Goal: Information Seeking & Learning: Learn about a topic

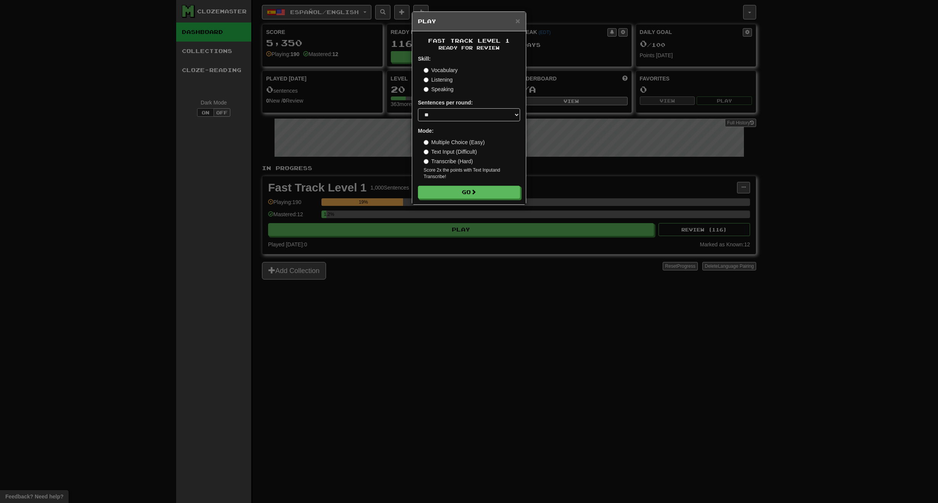
select select "**"
click at [461, 190] on button "Go" at bounding box center [469, 192] width 102 height 13
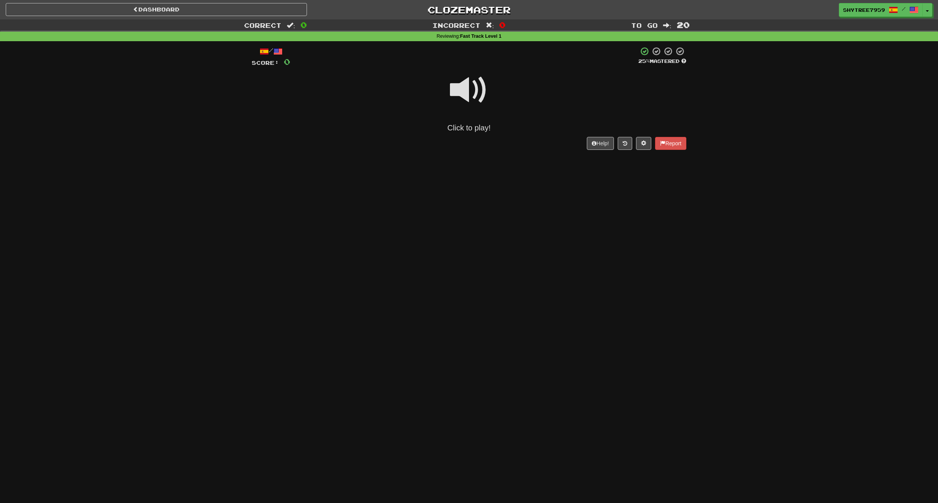
click at [472, 79] on span at bounding box center [469, 90] width 38 height 38
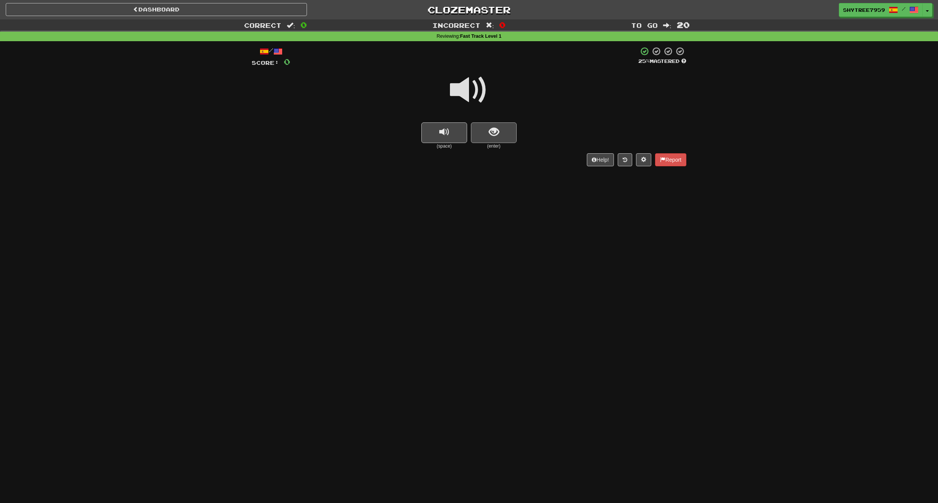
click at [498, 135] on span "show sentence" at bounding box center [494, 132] width 10 height 10
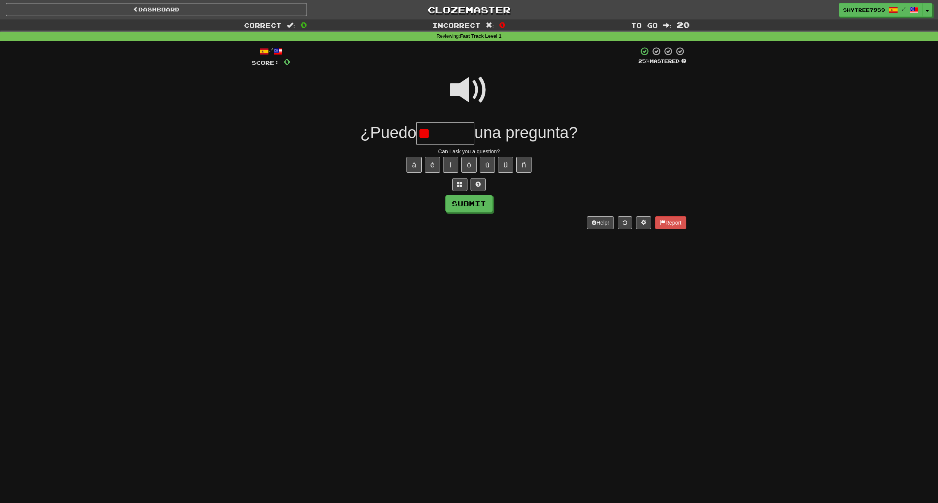
type input "*"
click at [456, 182] on button at bounding box center [459, 184] width 15 height 13
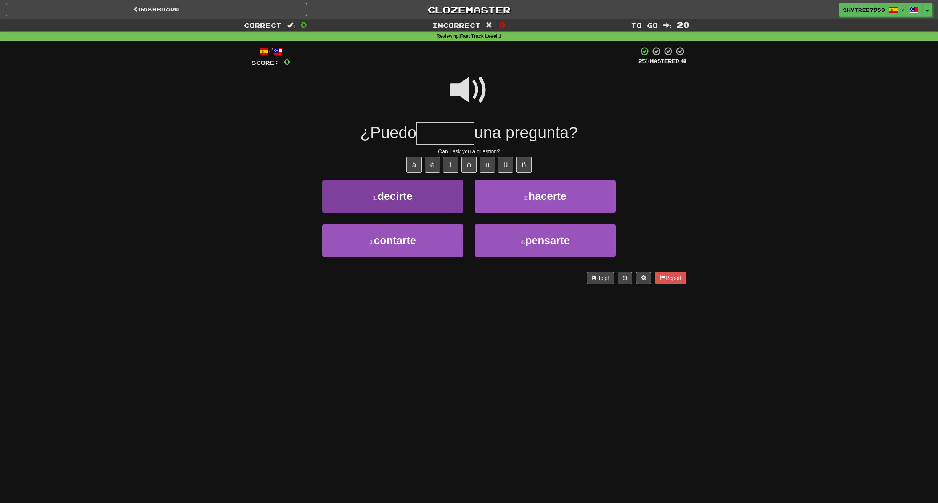
click at [417, 201] on button "1 . decirte" at bounding box center [392, 196] width 141 height 33
type input "*******"
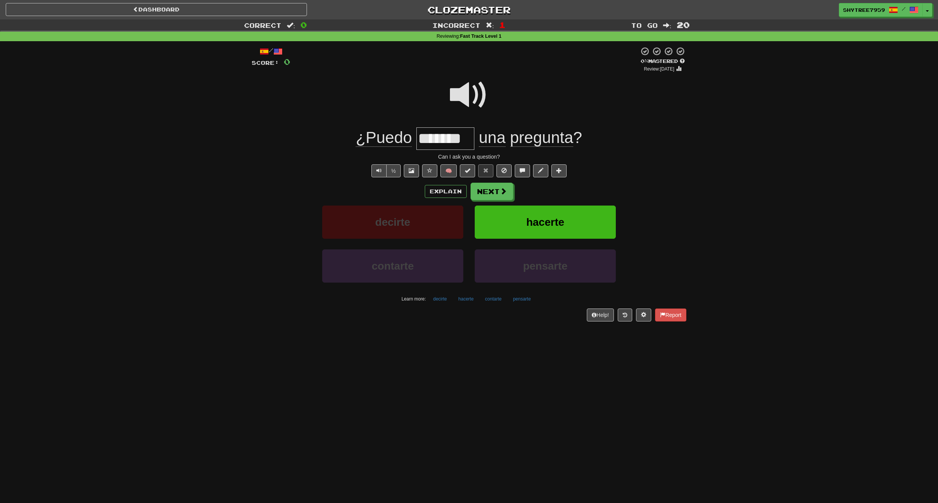
click at [570, 229] on button "hacerte" at bounding box center [545, 222] width 141 height 33
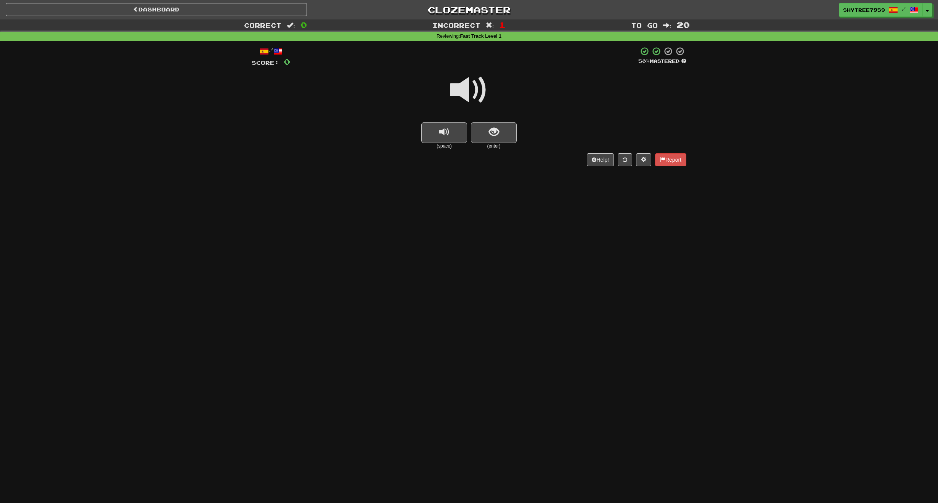
click at [472, 86] on span at bounding box center [469, 90] width 38 height 38
click at [480, 88] on span at bounding box center [469, 90] width 38 height 38
click at [485, 138] on button "show sentence" at bounding box center [494, 132] width 46 height 21
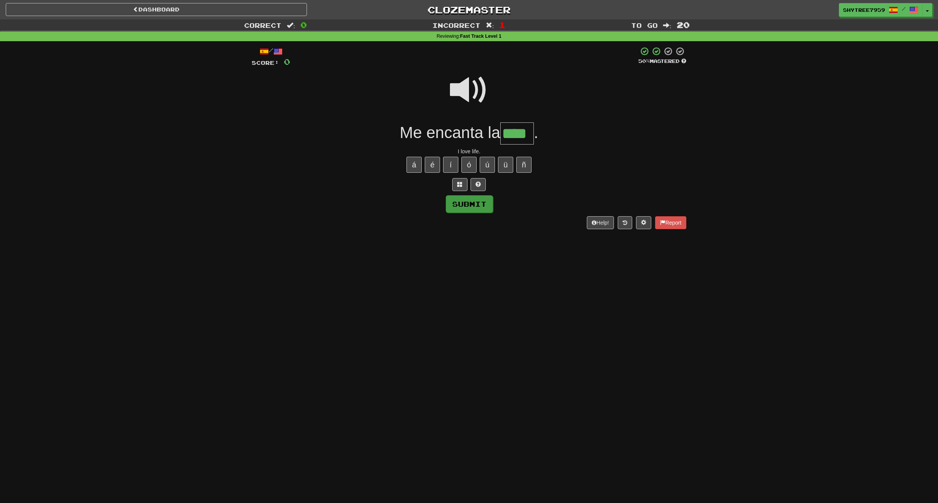
type input "****"
click at [482, 205] on button "Submit" at bounding box center [469, 204] width 47 height 18
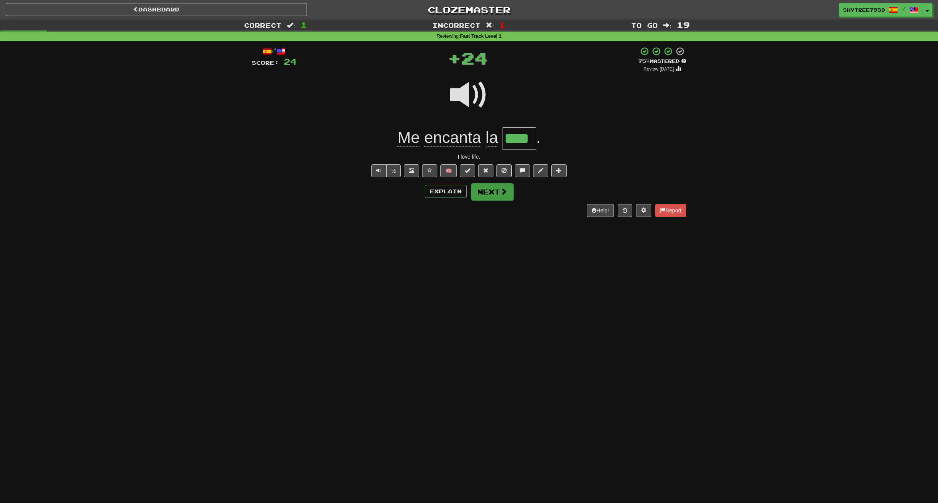
click at [487, 188] on button "Next" at bounding box center [492, 192] width 43 height 18
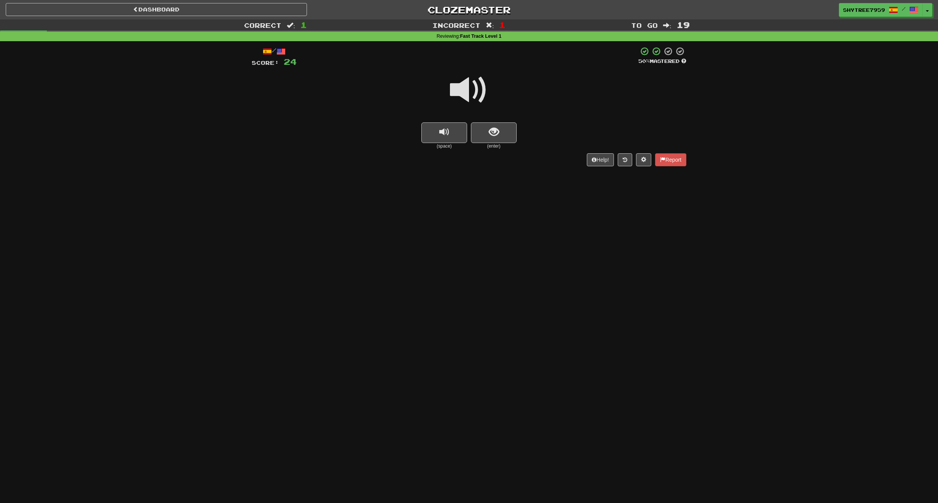
click at [459, 82] on span at bounding box center [469, 90] width 38 height 38
click at [500, 132] on button "show sentence" at bounding box center [494, 132] width 46 height 21
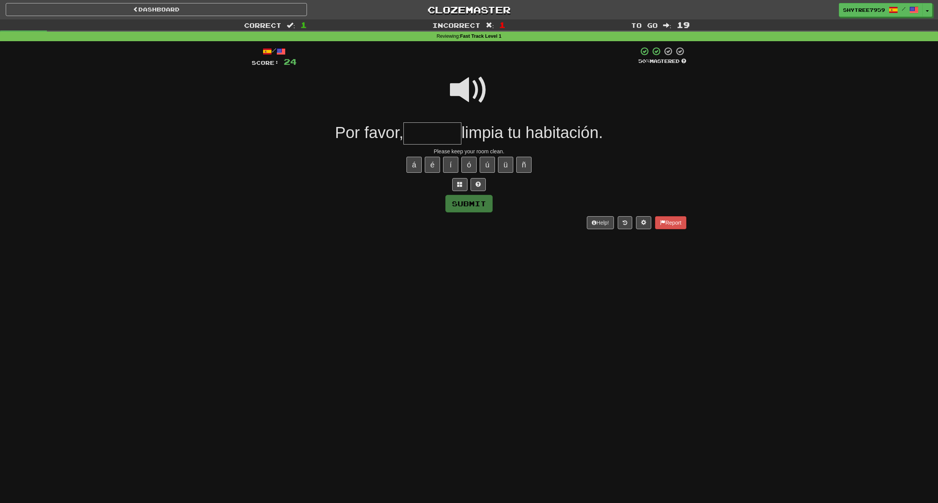
click at [469, 88] on span at bounding box center [469, 90] width 38 height 38
click at [436, 131] on input "text" at bounding box center [433, 133] width 58 height 23
type input "*"
click at [464, 186] on button at bounding box center [459, 184] width 15 height 13
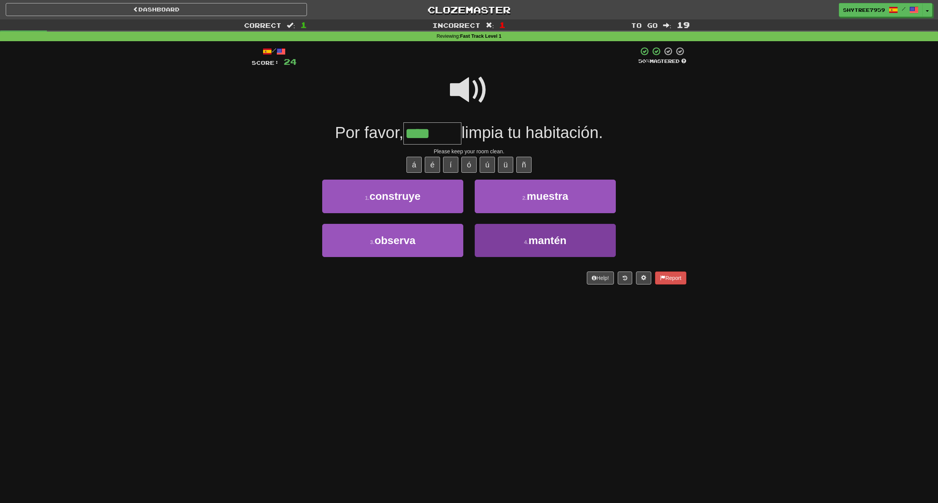
click at [525, 251] on button "4 . mantén" at bounding box center [545, 240] width 141 height 33
type input "******"
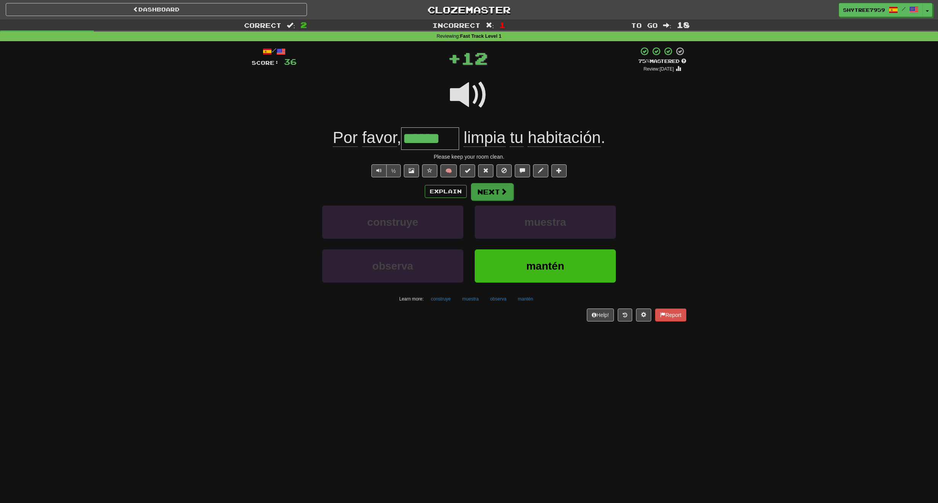
click at [488, 188] on button "Next" at bounding box center [492, 192] width 43 height 18
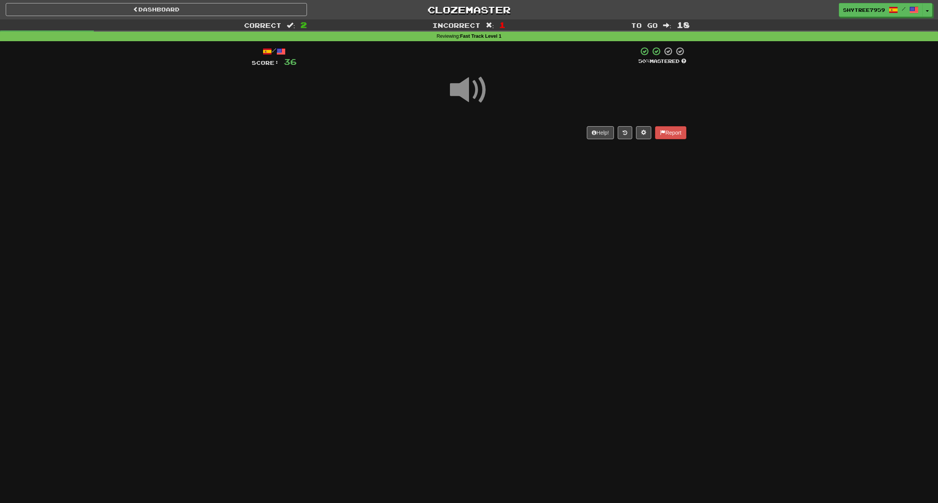
click at [466, 90] on span at bounding box center [469, 90] width 38 height 38
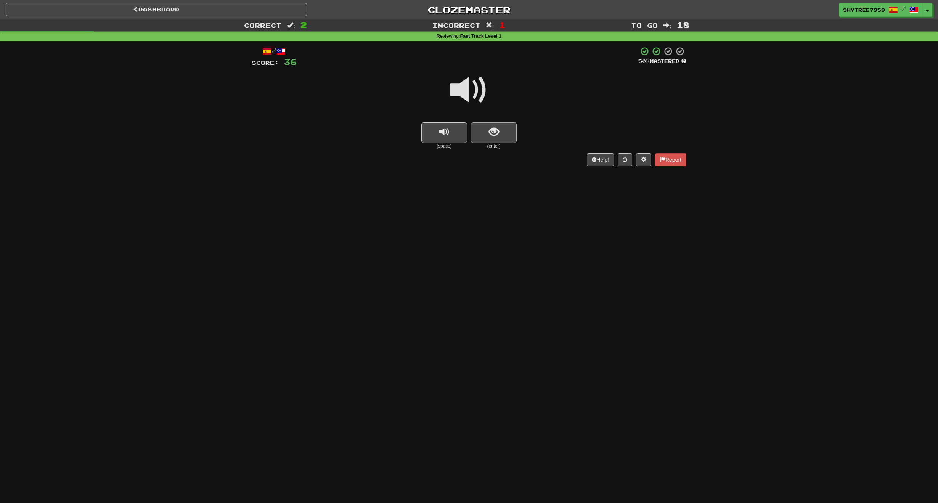
click at [489, 134] on span "show sentence" at bounding box center [494, 132] width 10 height 10
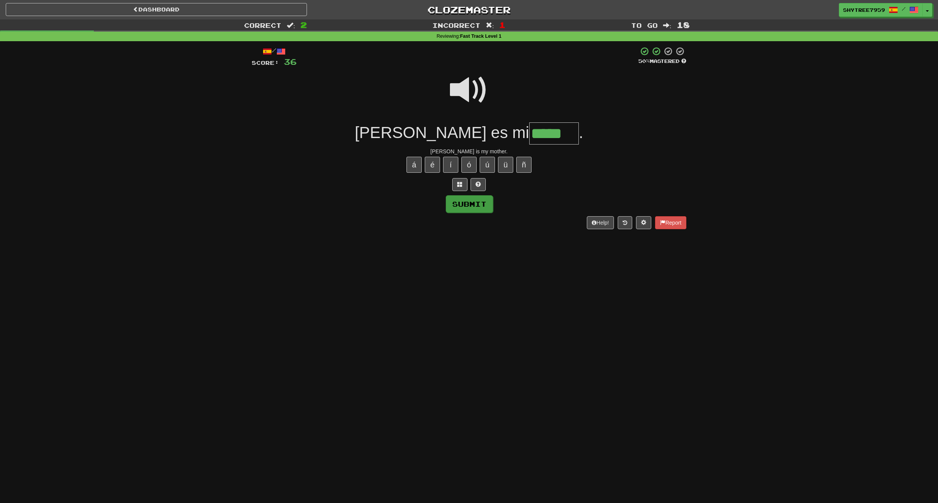
type input "*****"
click at [488, 208] on button "Submit" at bounding box center [469, 204] width 47 height 18
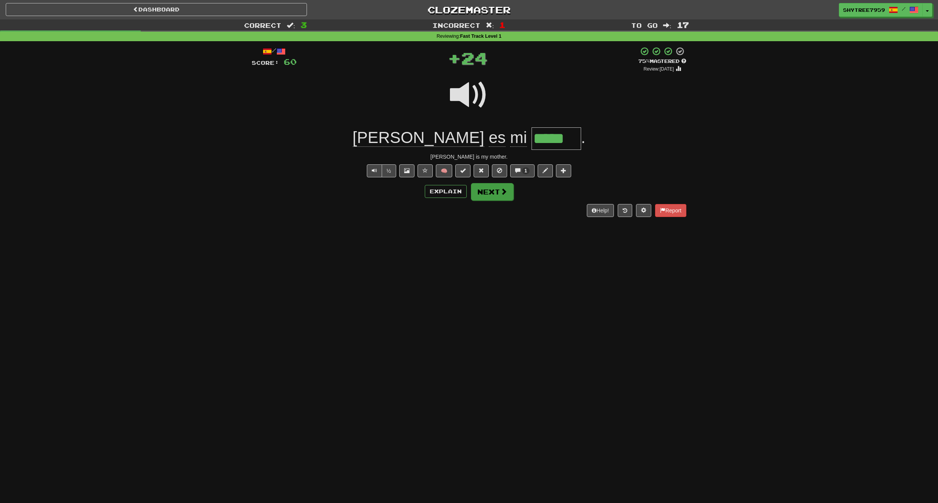
click at [497, 191] on button "Next" at bounding box center [492, 192] width 43 height 18
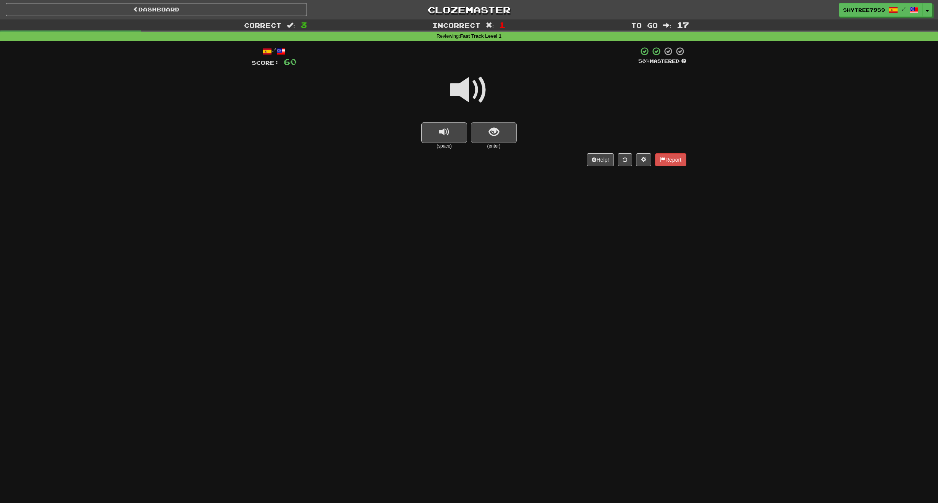
click at [500, 135] on button "show sentence" at bounding box center [494, 132] width 46 height 21
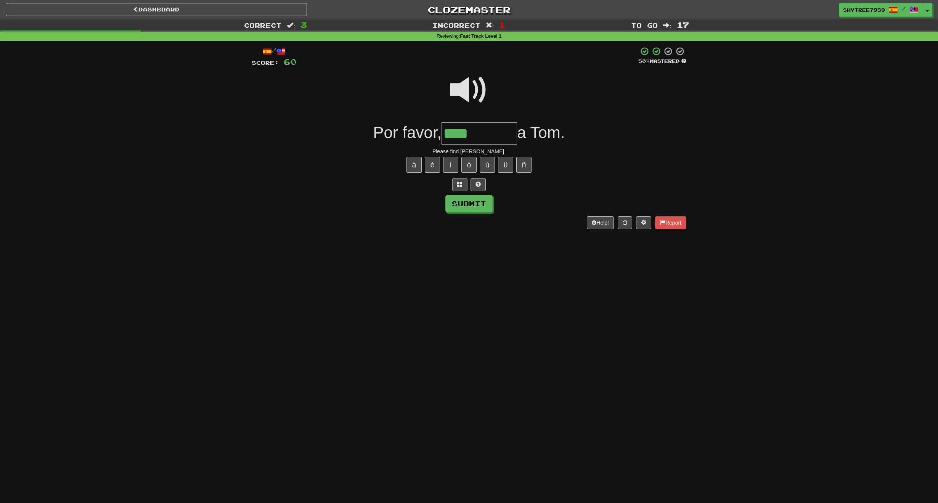
click at [460, 187] on button at bounding box center [459, 184] width 15 height 13
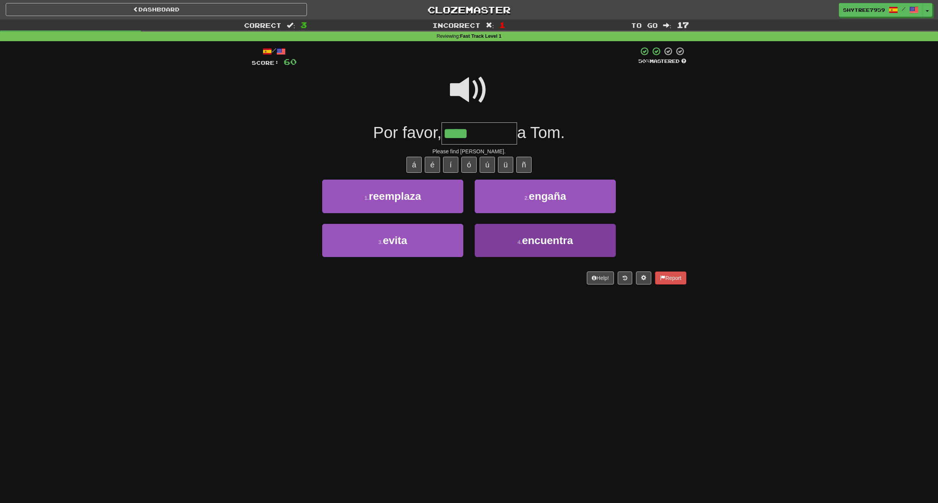
click at [515, 244] on button "4 . encuentra" at bounding box center [545, 240] width 141 height 33
type input "*********"
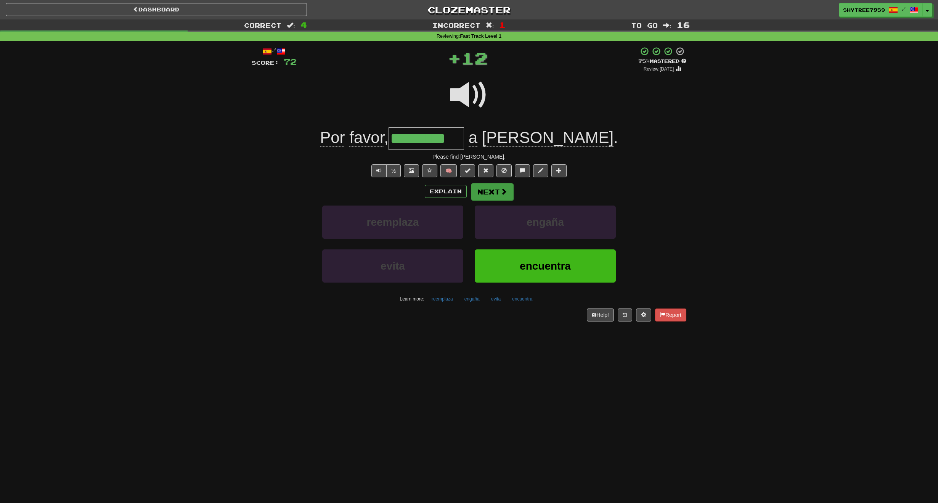
click at [492, 190] on button "Next" at bounding box center [492, 192] width 43 height 18
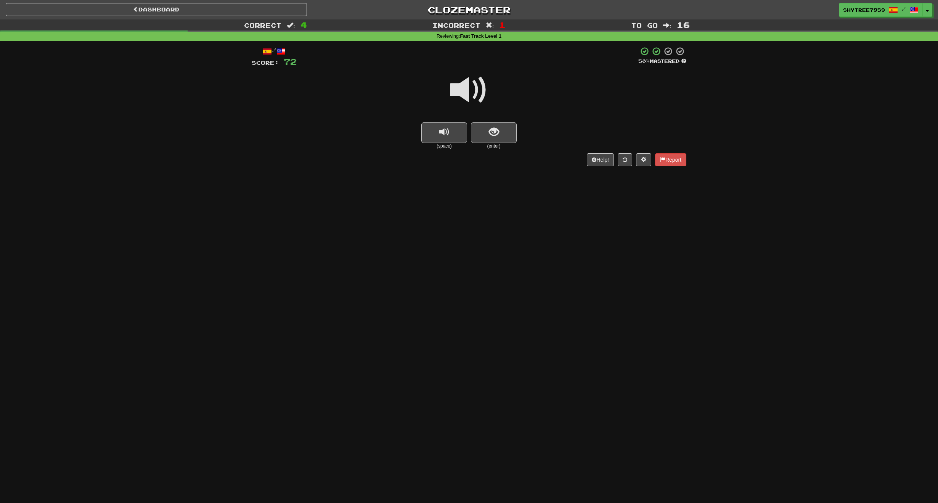
click at [461, 93] on span at bounding box center [469, 90] width 38 height 38
click at [501, 132] on button "show sentence" at bounding box center [494, 132] width 46 height 21
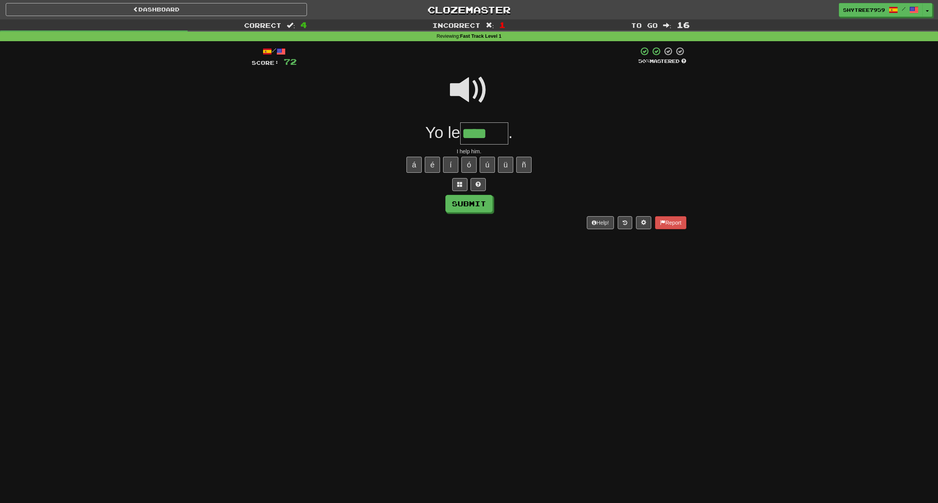
click at [476, 93] on span at bounding box center [469, 90] width 38 height 38
click at [502, 131] on input "****" at bounding box center [484, 133] width 48 height 23
type input "*****"
click at [466, 206] on button "Submit" at bounding box center [469, 204] width 47 height 18
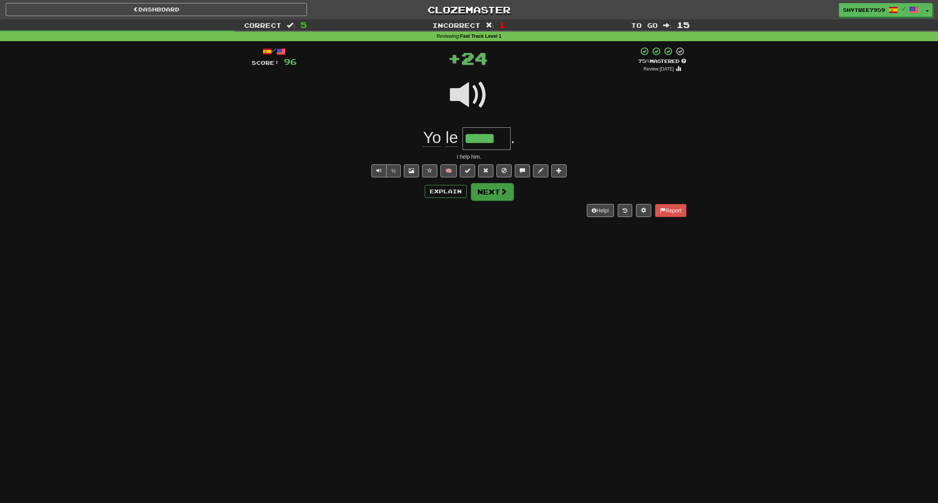
click at [492, 190] on button "Next" at bounding box center [492, 192] width 43 height 18
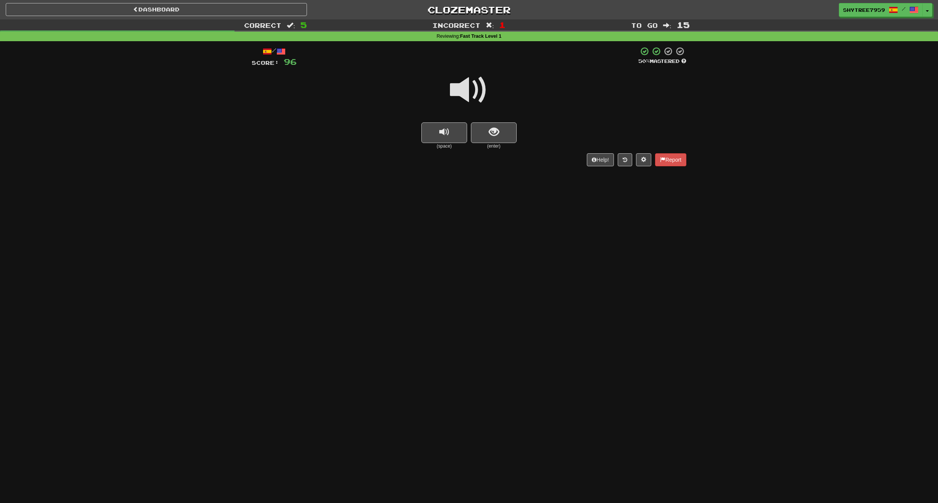
click at [465, 91] on span at bounding box center [469, 90] width 38 height 38
click at [472, 91] on span at bounding box center [469, 90] width 38 height 38
click at [501, 132] on button "show sentence" at bounding box center [494, 132] width 46 height 21
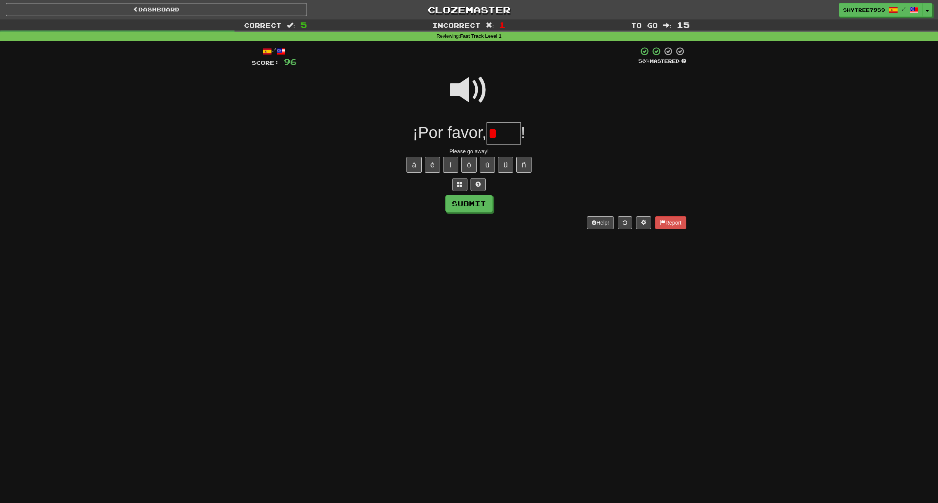
click at [461, 185] on span at bounding box center [459, 184] width 5 height 5
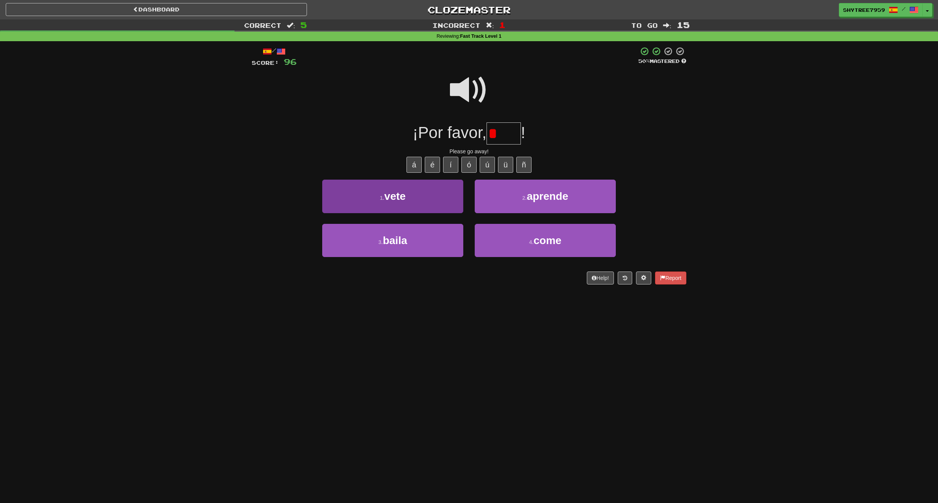
click at [419, 196] on button "1 . vete" at bounding box center [392, 196] width 141 height 33
type input "****"
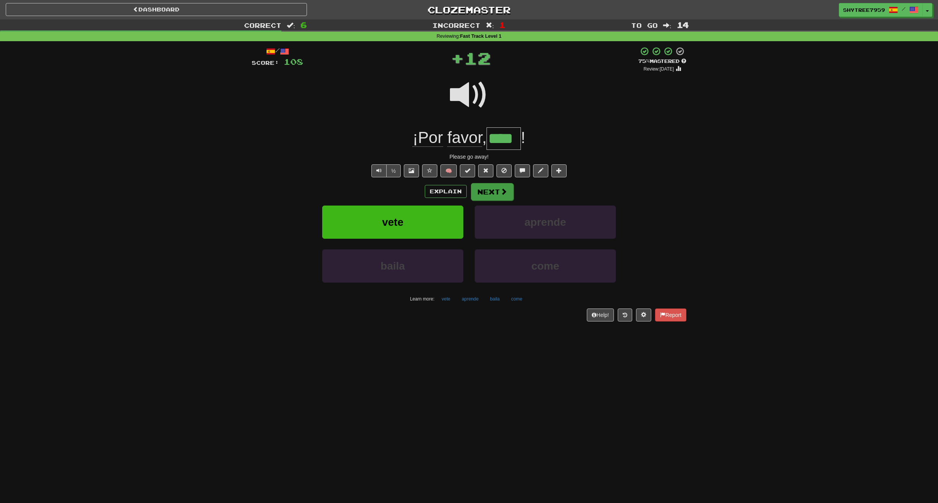
click at [489, 190] on button "Next" at bounding box center [492, 192] width 43 height 18
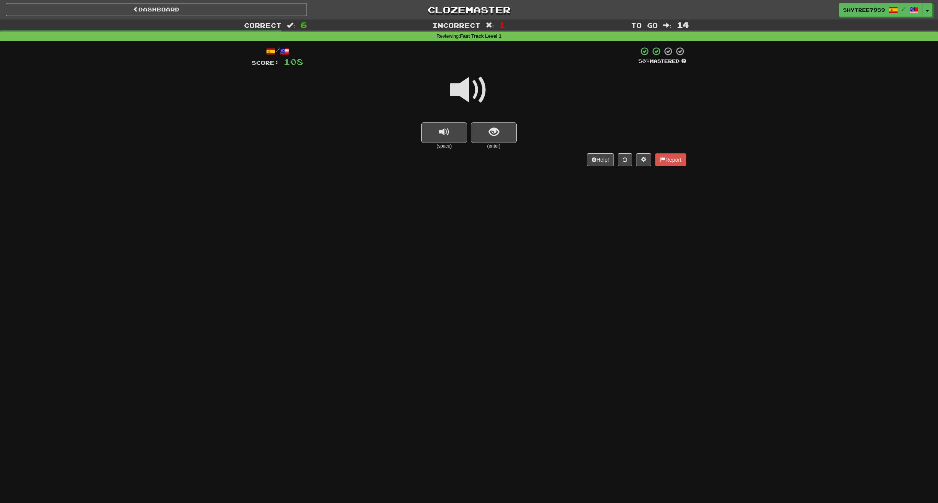
click at [474, 82] on span at bounding box center [469, 90] width 38 height 38
click at [494, 130] on span "show sentence" at bounding box center [494, 132] width 10 height 10
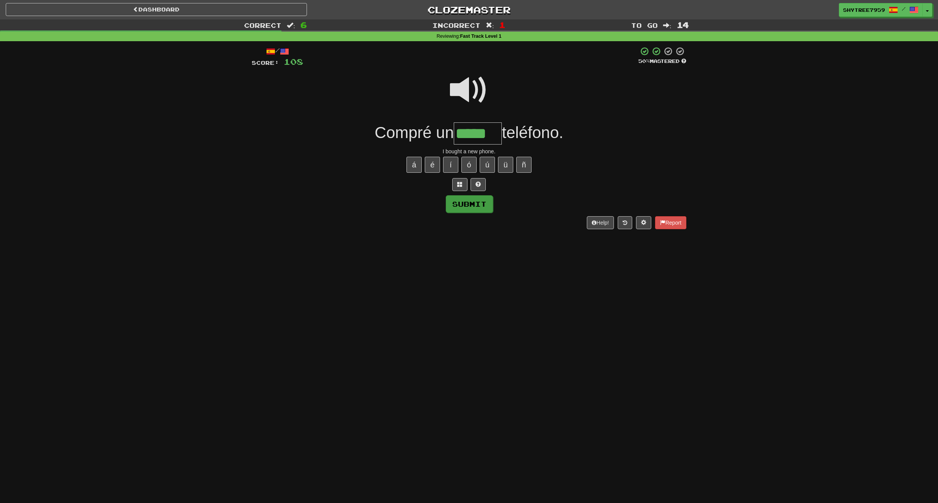
type input "*****"
click at [480, 203] on button "Submit" at bounding box center [469, 204] width 47 height 18
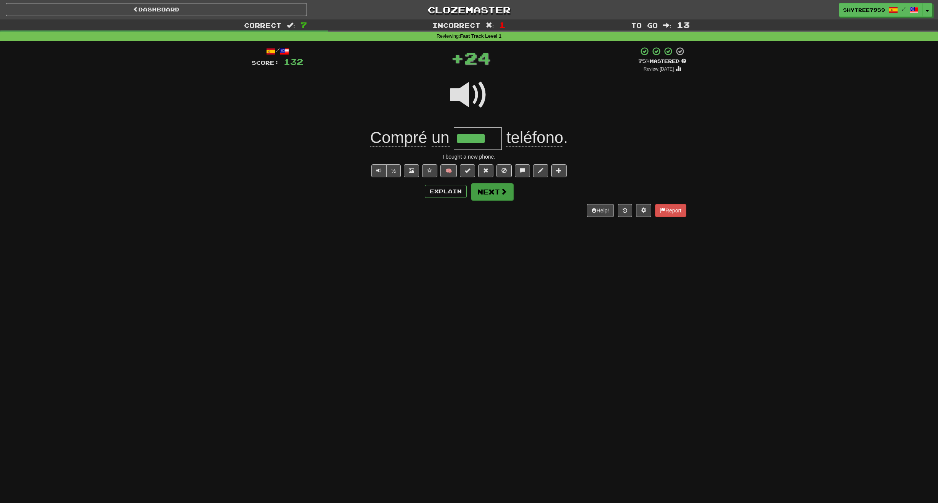
click at [486, 194] on button "Next" at bounding box center [492, 192] width 43 height 18
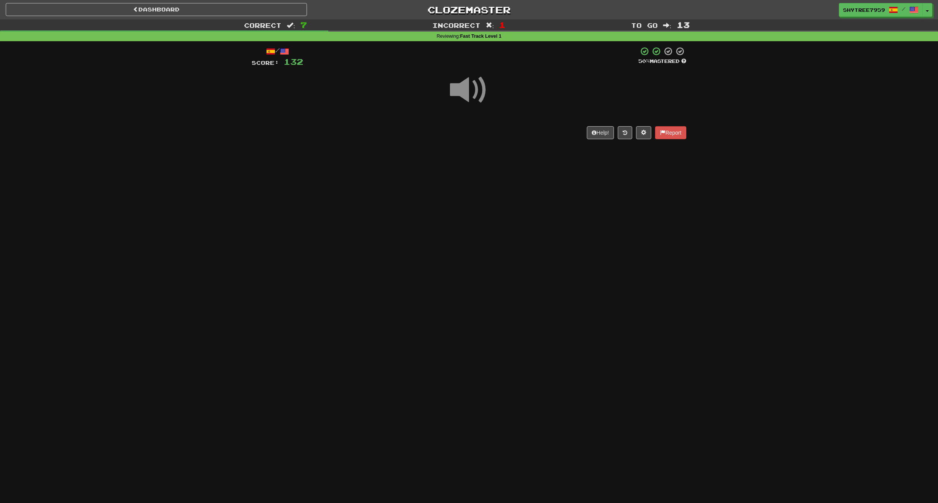
click at [467, 89] on span at bounding box center [469, 90] width 38 height 38
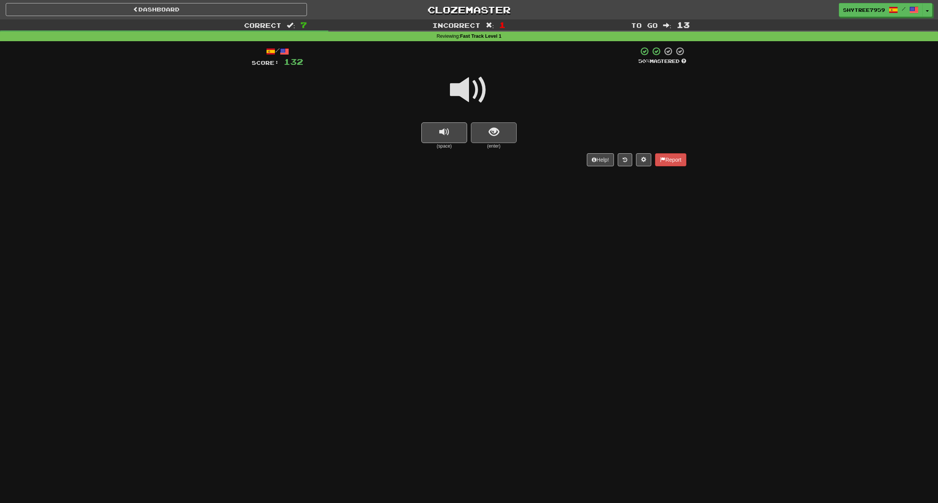
click at [484, 135] on button "show sentence" at bounding box center [494, 132] width 46 height 21
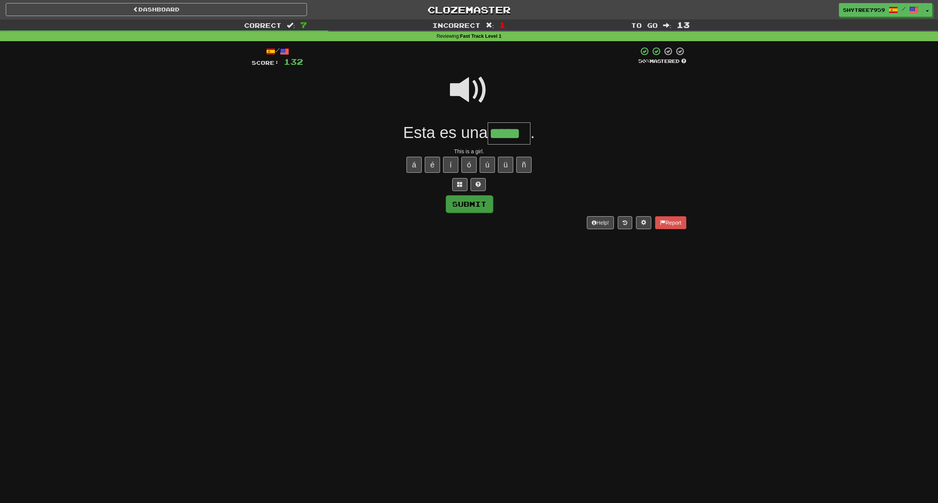
type input "*****"
click at [473, 207] on button "Submit" at bounding box center [469, 204] width 47 height 18
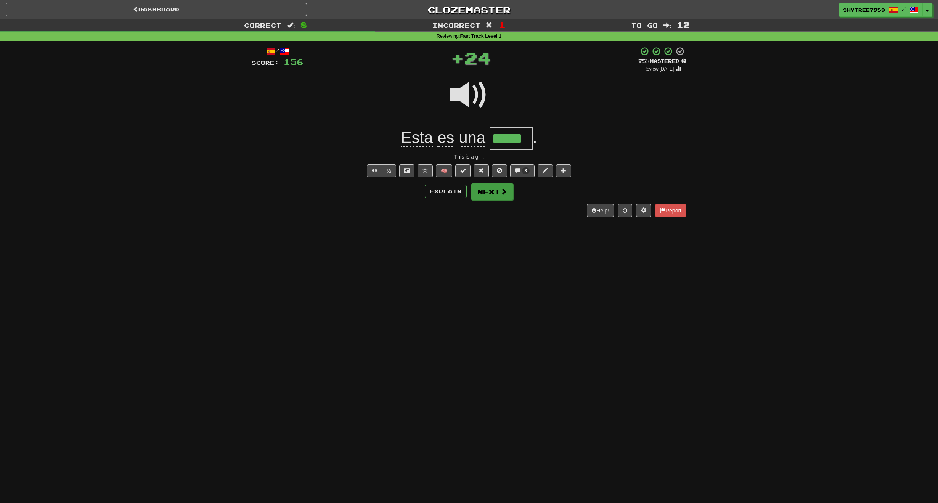
click at [496, 196] on button "Next" at bounding box center [492, 192] width 43 height 18
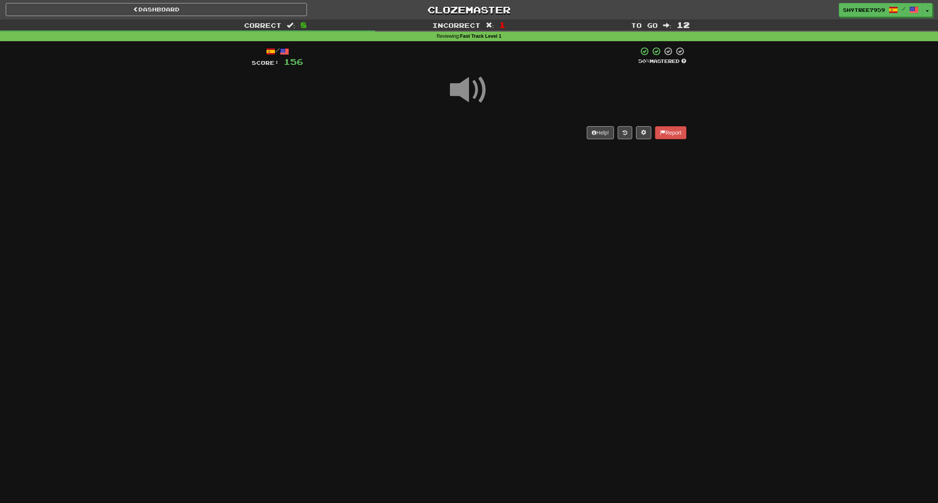
click at [470, 89] on span at bounding box center [469, 90] width 38 height 38
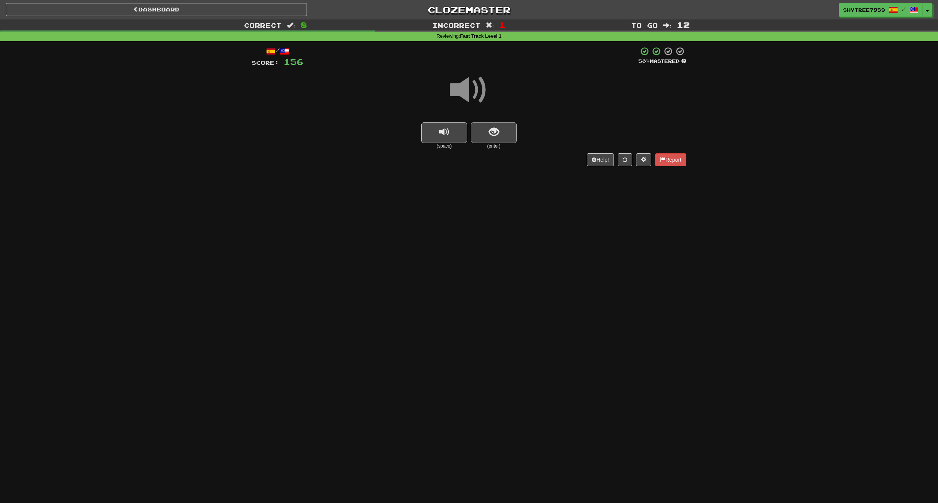
click at [492, 137] on button "show sentence" at bounding box center [494, 132] width 46 height 21
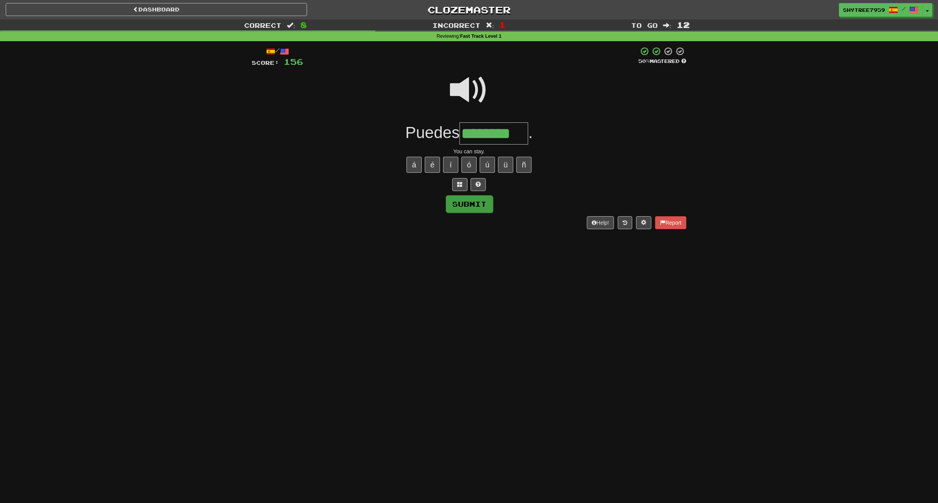
type input "********"
click at [473, 200] on button "Submit" at bounding box center [469, 204] width 47 height 18
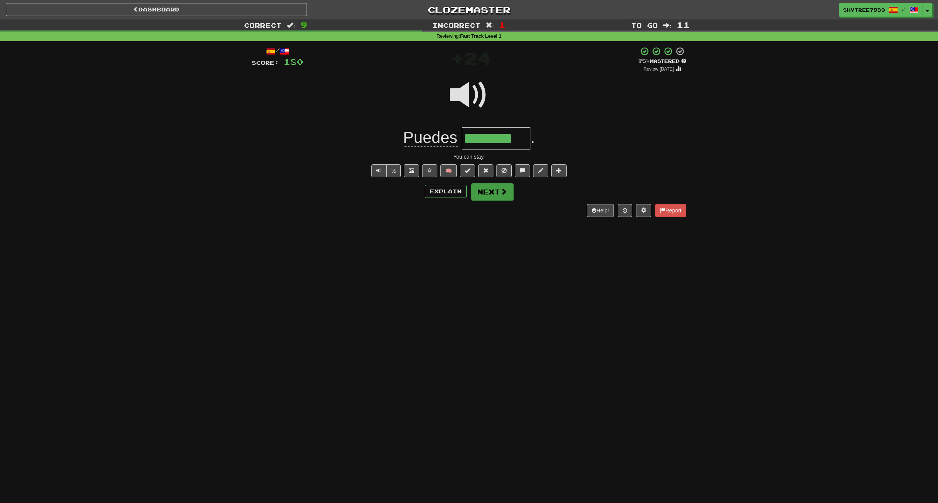
click at [489, 193] on button "Next" at bounding box center [492, 192] width 43 height 18
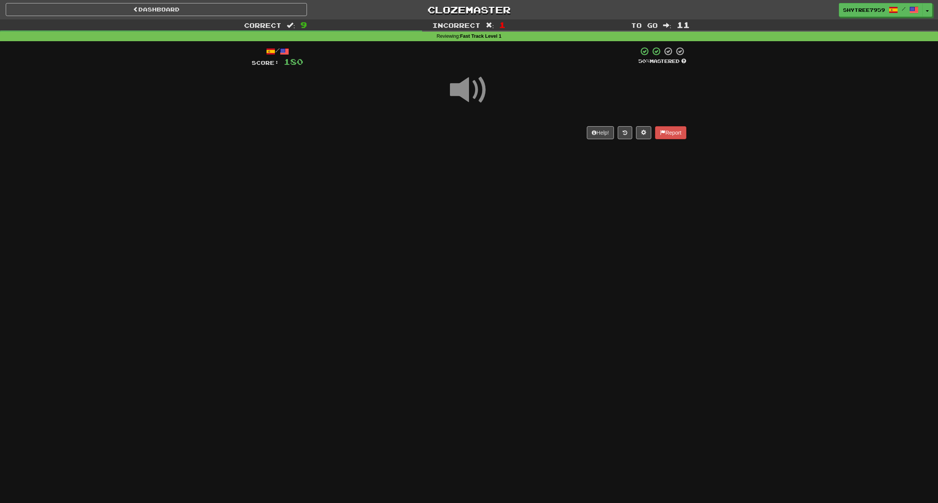
click at [473, 90] on span at bounding box center [469, 90] width 38 height 38
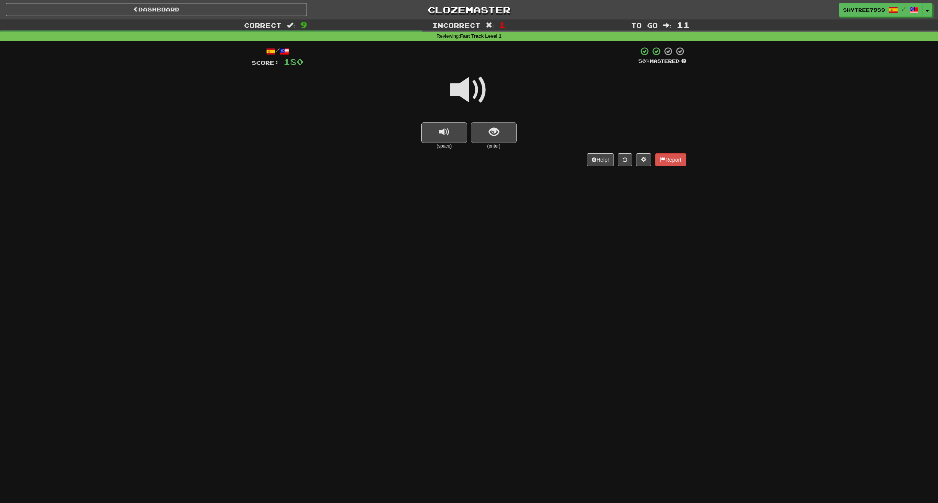
click at [499, 132] on button "show sentence" at bounding box center [494, 132] width 46 height 21
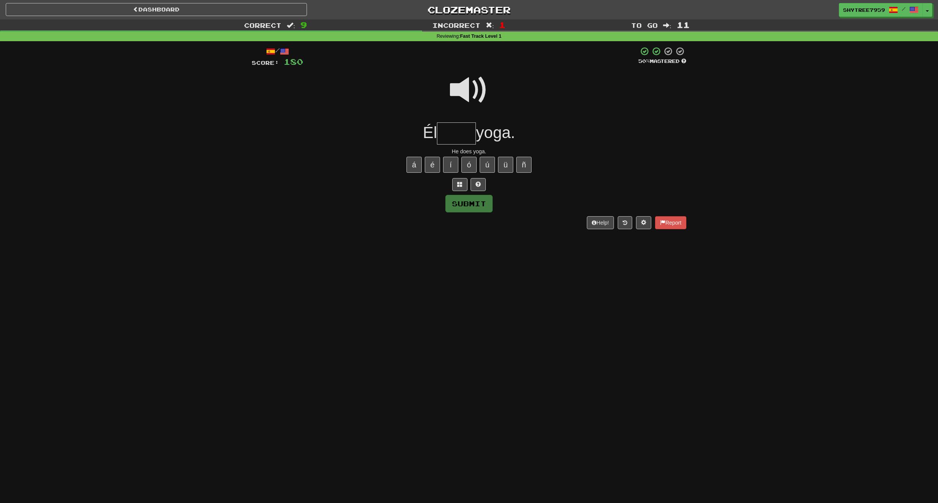
click at [473, 88] on span at bounding box center [469, 90] width 38 height 38
click at [455, 187] on button at bounding box center [459, 184] width 15 height 13
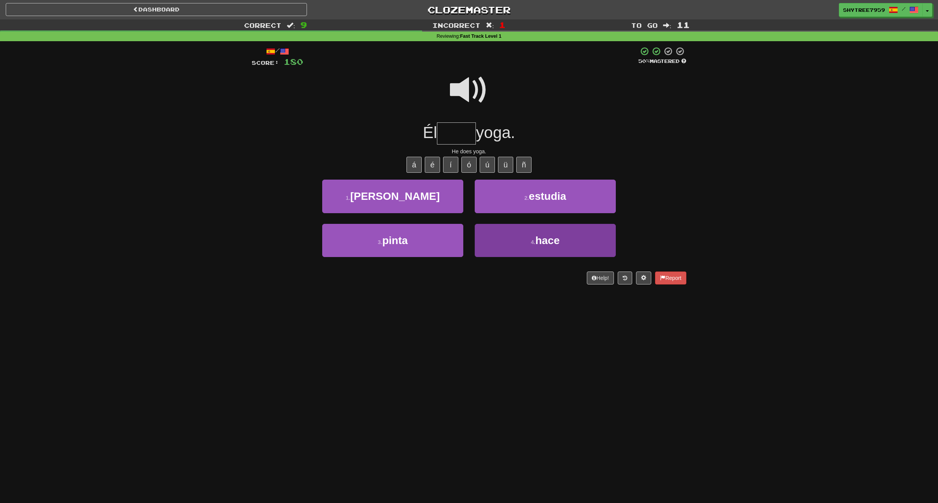
click at [539, 251] on button "4 . hace" at bounding box center [545, 240] width 141 height 33
type input "****"
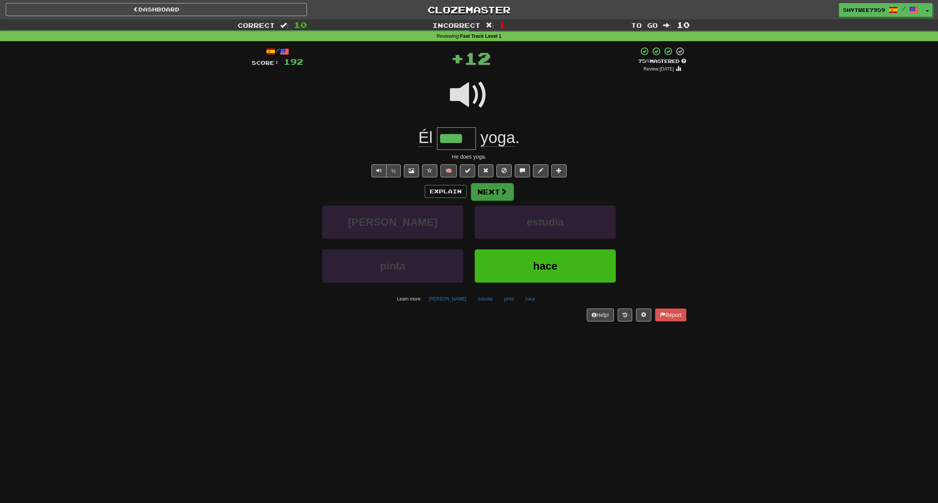
click at [496, 189] on button "Next" at bounding box center [492, 192] width 43 height 18
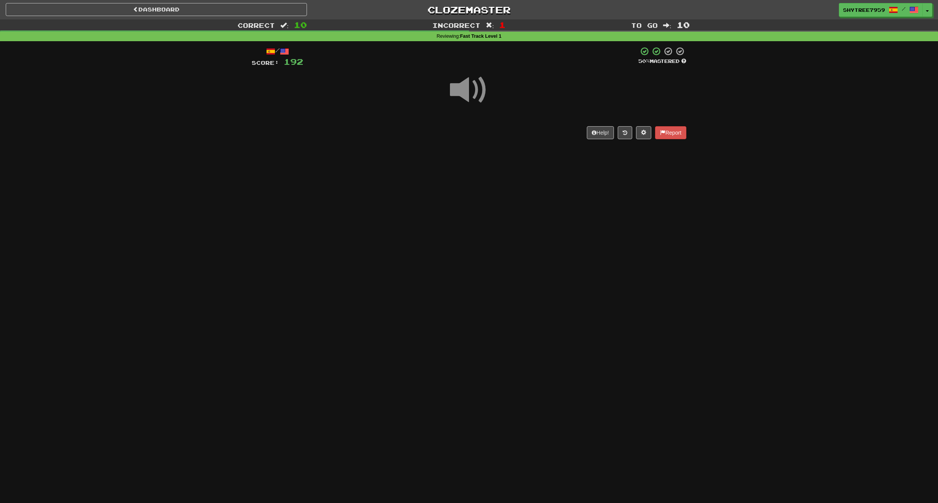
click at [474, 90] on span at bounding box center [469, 90] width 38 height 38
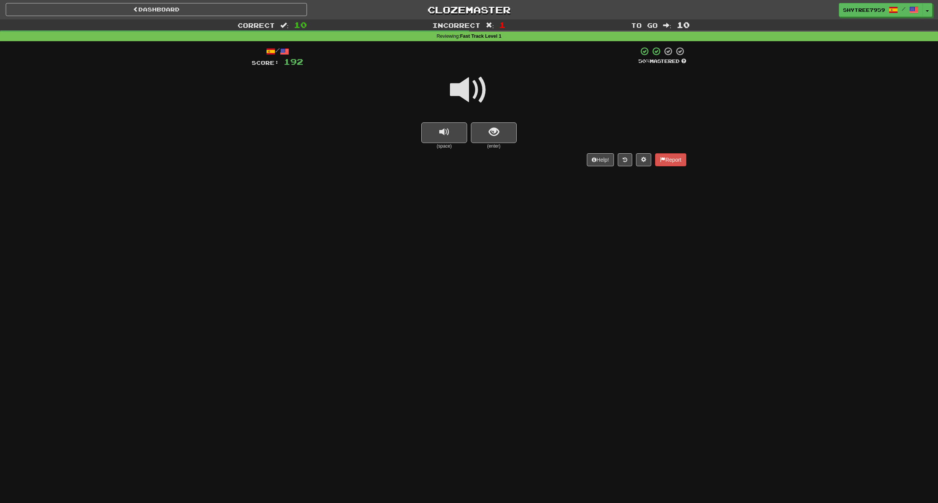
click at [475, 94] on span at bounding box center [469, 90] width 38 height 38
click at [476, 100] on span at bounding box center [469, 90] width 38 height 38
click at [468, 89] on span at bounding box center [469, 90] width 38 height 38
click at [500, 129] on button "show sentence" at bounding box center [494, 132] width 46 height 21
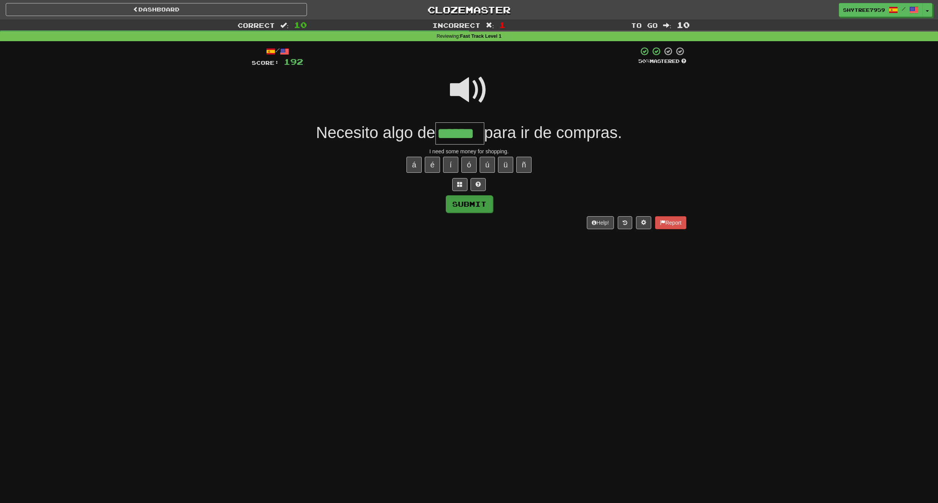
type input "******"
click at [473, 201] on button "Submit" at bounding box center [469, 204] width 47 height 18
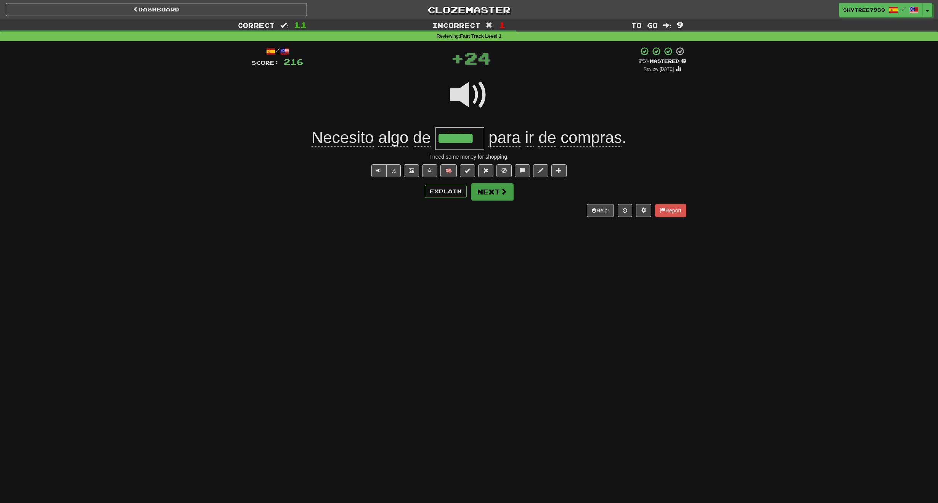
click at [498, 188] on button "Next" at bounding box center [492, 192] width 43 height 18
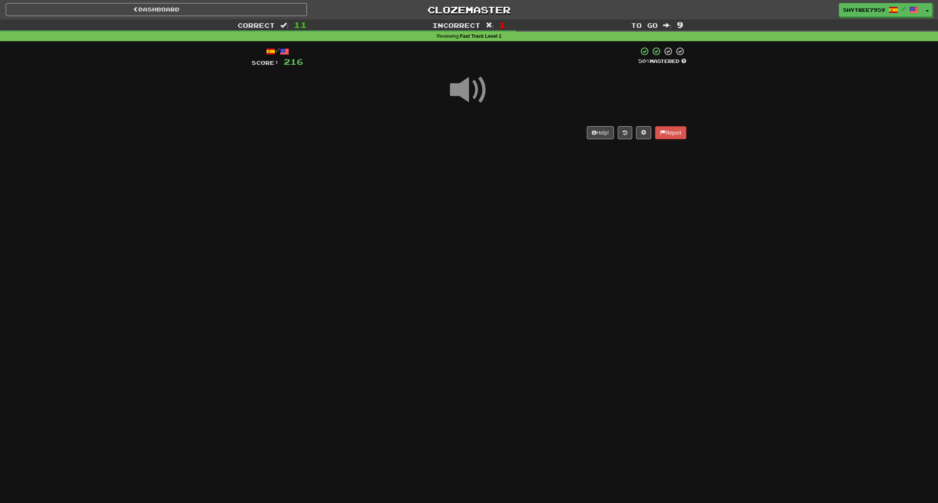
click at [465, 83] on span at bounding box center [469, 90] width 38 height 38
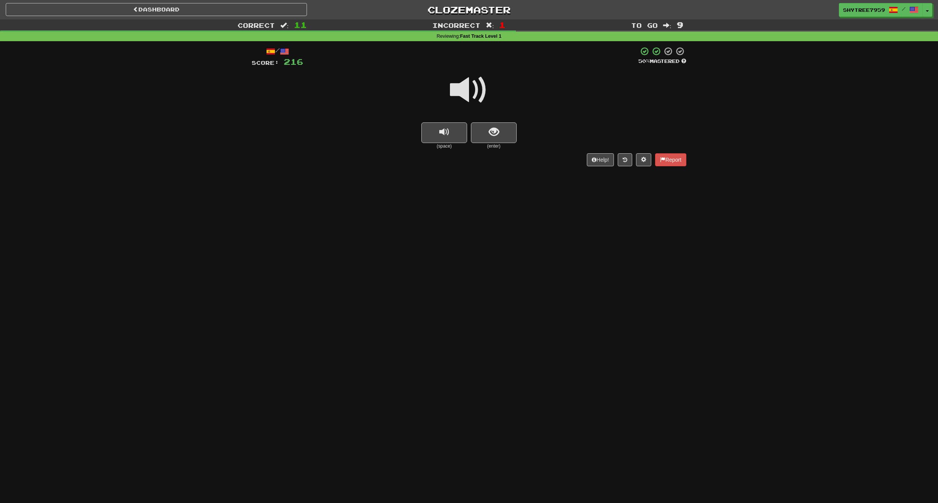
click at [473, 90] on span at bounding box center [469, 90] width 38 height 38
click at [473, 81] on span at bounding box center [469, 90] width 38 height 38
click at [491, 136] on span "show sentence" at bounding box center [494, 132] width 10 height 10
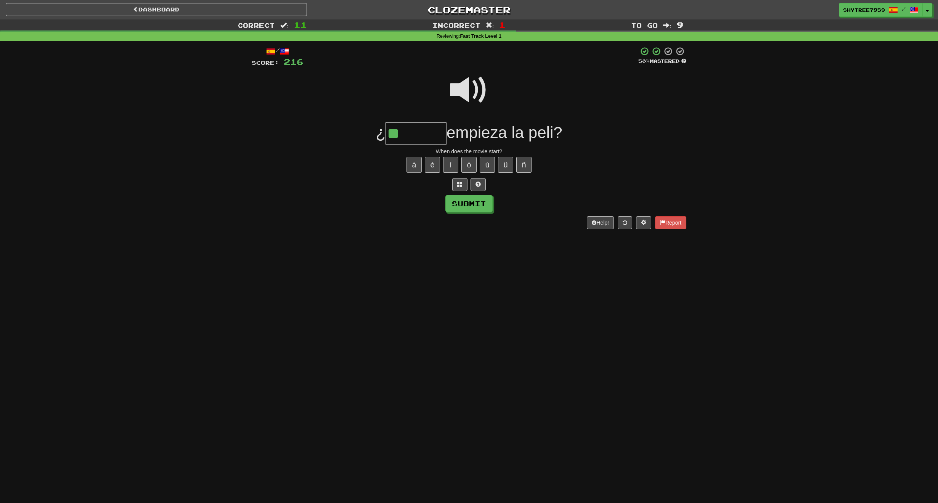
click at [414, 166] on button "á" at bounding box center [414, 165] width 15 height 16
click at [468, 204] on button "Submit" at bounding box center [469, 204] width 47 height 18
type input "******"
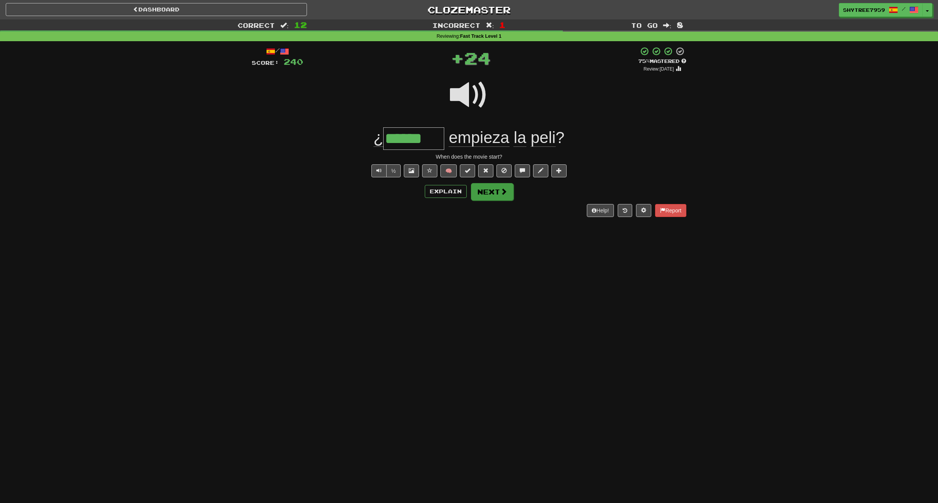
click at [492, 188] on button "Next" at bounding box center [492, 192] width 43 height 18
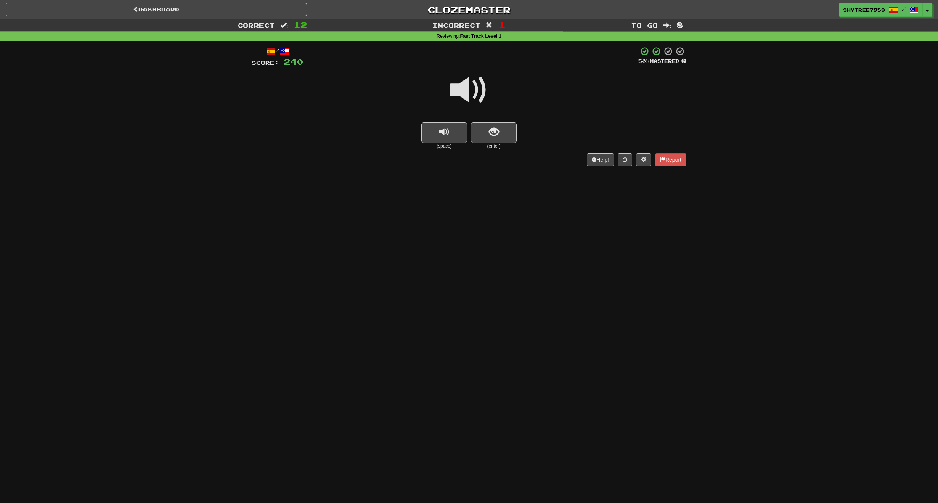
click at [468, 98] on span at bounding box center [469, 90] width 38 height 38
click at [484, 124] on button "show sentence" at bounding box center [494, 132] width 46 height 21
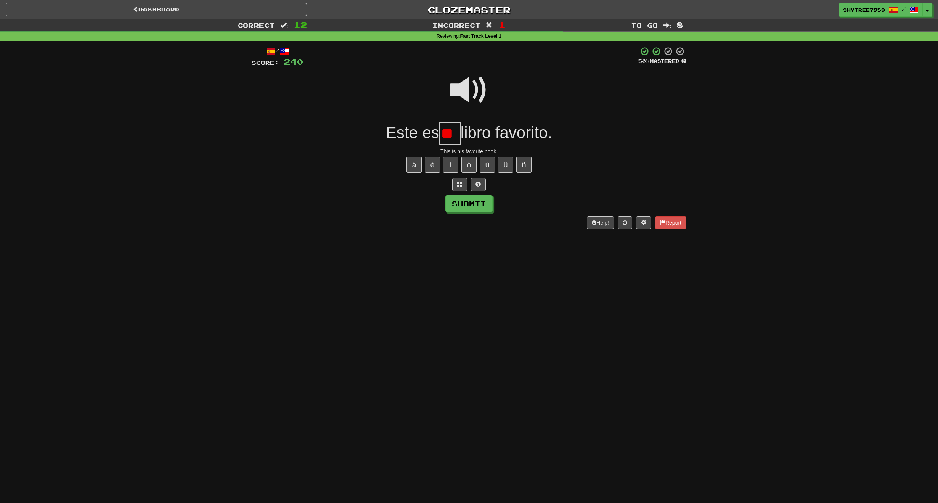
type input "*"
click at [433, 162] on button "é" at bounding box center [432, 165] width 15 height 16
type input "*"
click at [462, 183] on span at bounding box center [459, 184] width 5 height 5
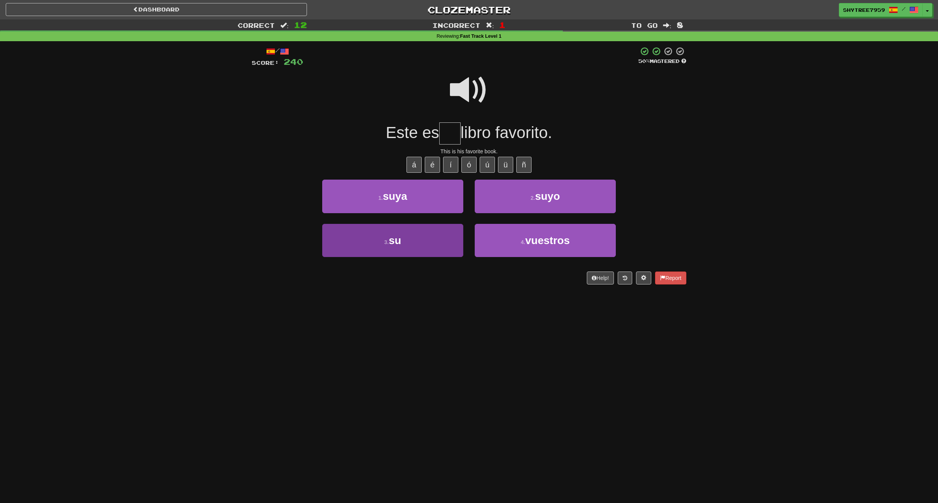
click at [407, 237] on button "3 . su" at bounding box center [392, 240] width 141 height 33
type input "**"
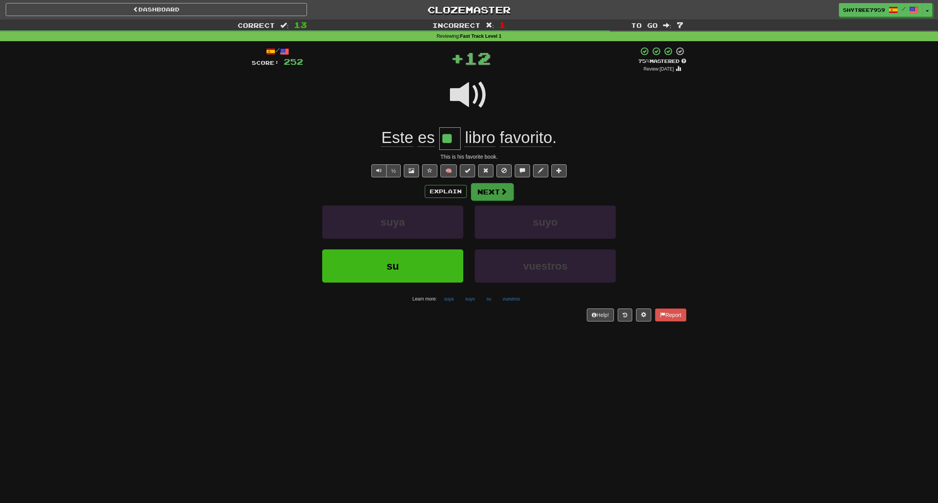
click at [497, 192] on button "Next" at bounding box center [492, 192] width 43 height 18
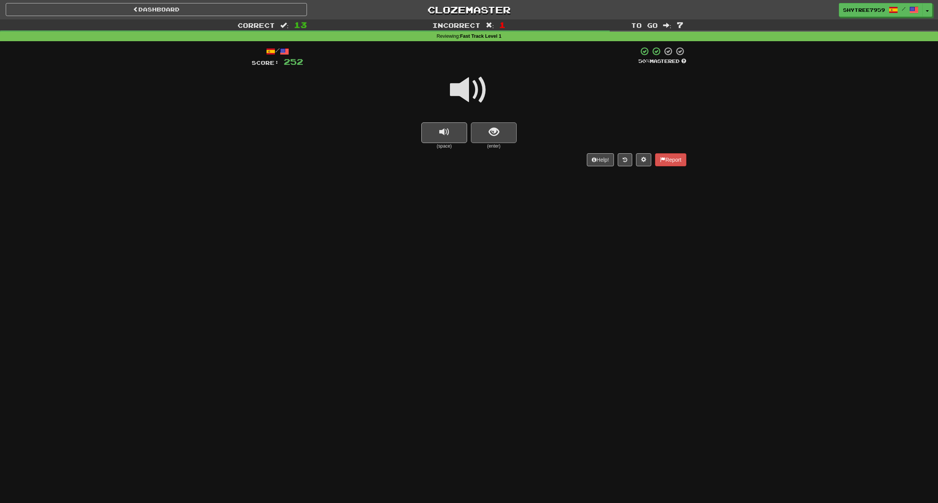
click at [499, 130] on span "show sentence" at bounding box center [494, 132] width 10 height 10
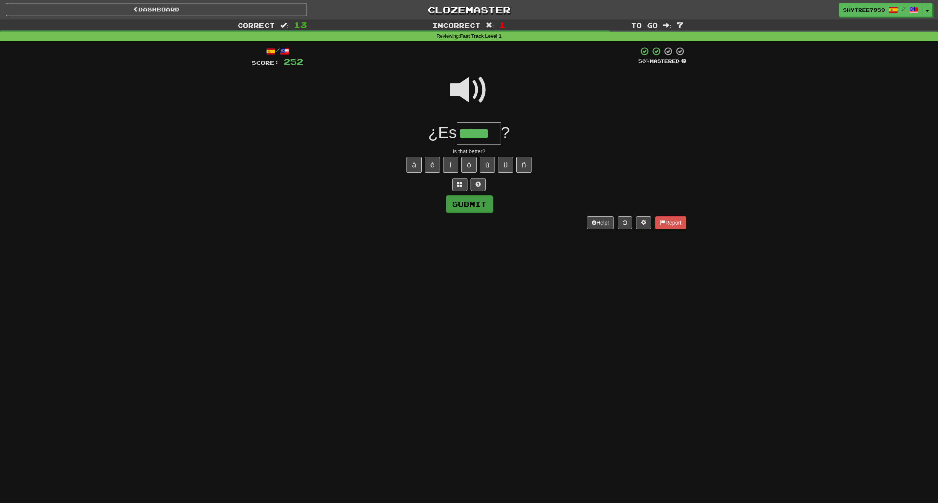
type input "*****"
click at [480, 201] on button "Submit" at bounding box center [469, 204] width 47 height 18
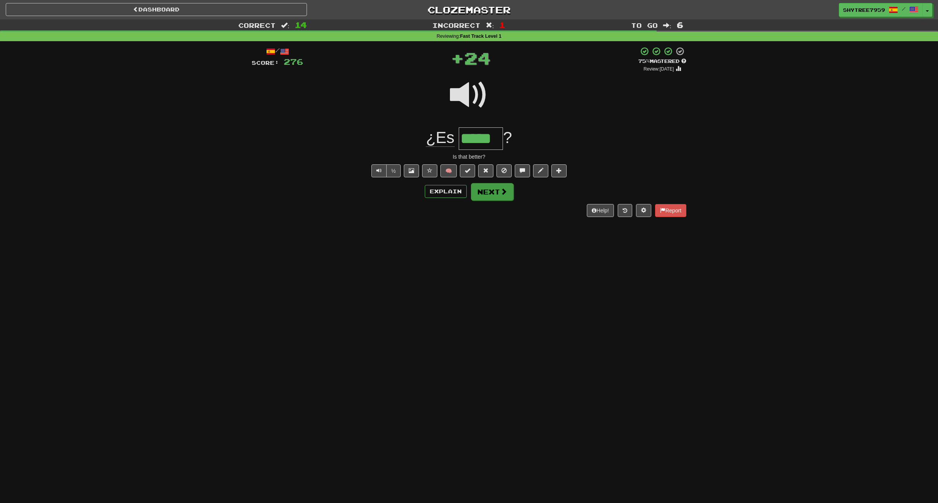
click at [486, 195] on button "Next" at bounding box center [492, 192] width 43 height 18
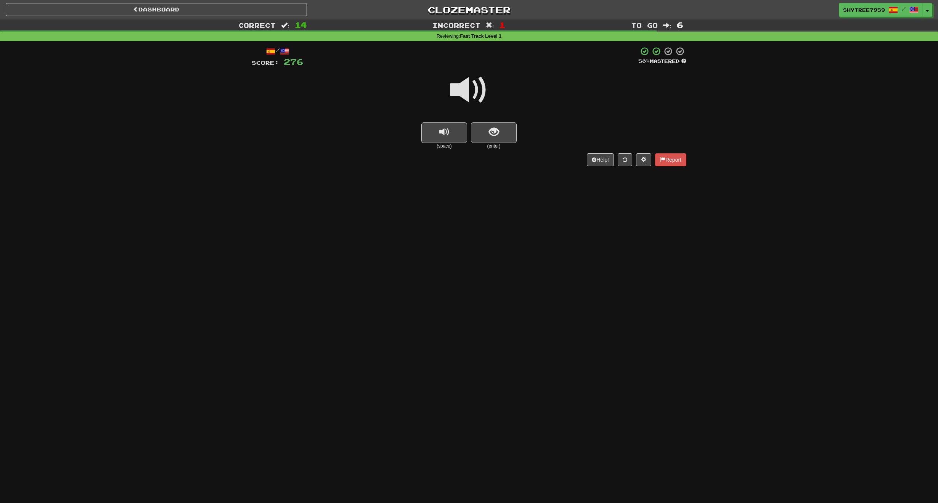
click at [469, 90] on span at bounding box center [469, 90] width 38 height 38
click at [491, 134] on span "show sentence" at bounding box center [494, 132] width 10 height 10
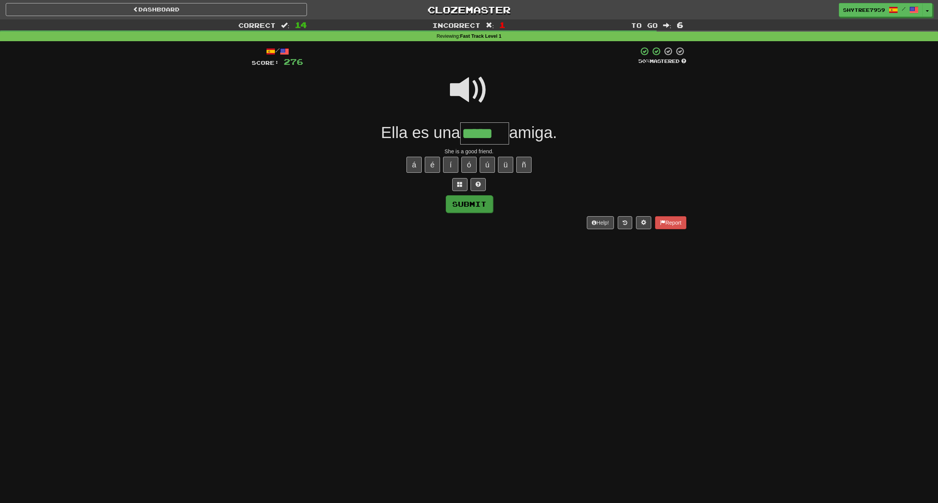
type input "*****"
click at [484, 208] on button "Submit" at bounding box center [469, 204] width 47 height 18
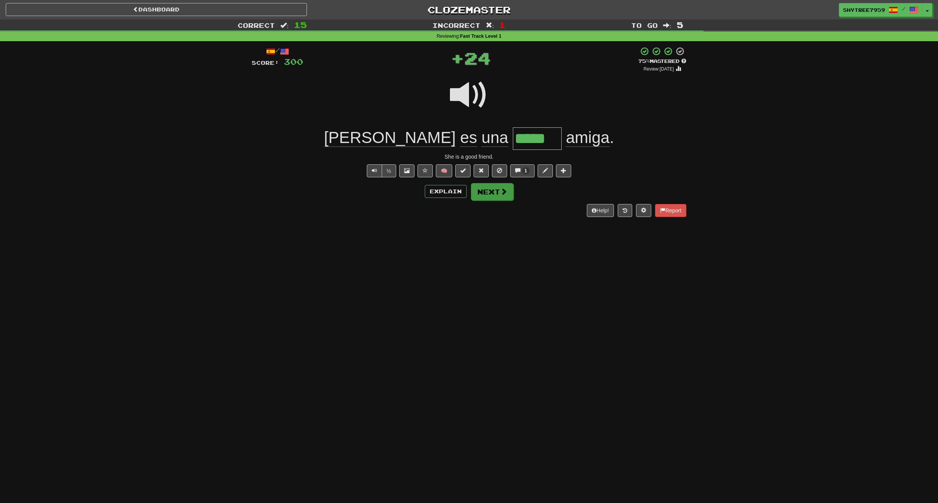
click at [502, 198] on button "Next" at bounding box center [492, 192] width 43 height 18
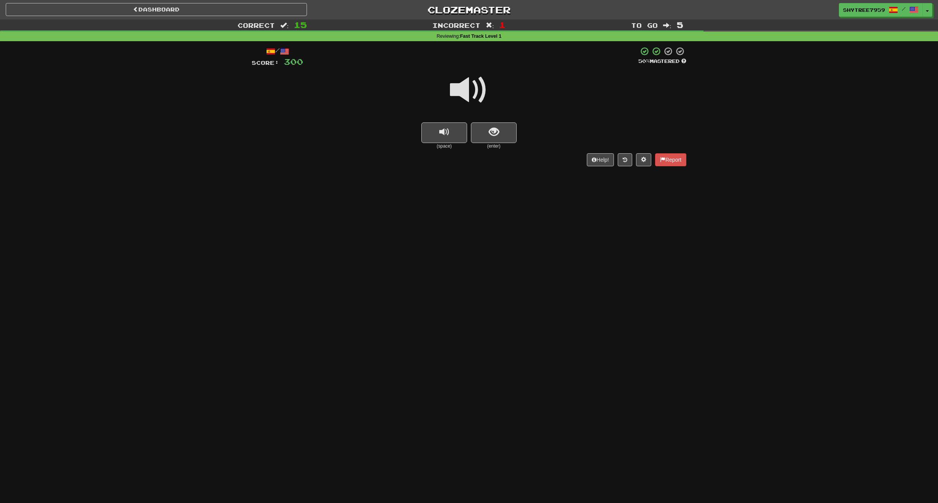
click at [467, 92] on span at bounding box center [469, 90] width 38 height 38
click at [499, 138] on button "show sentence" at bounding box center [494, 132] width 46 height 21
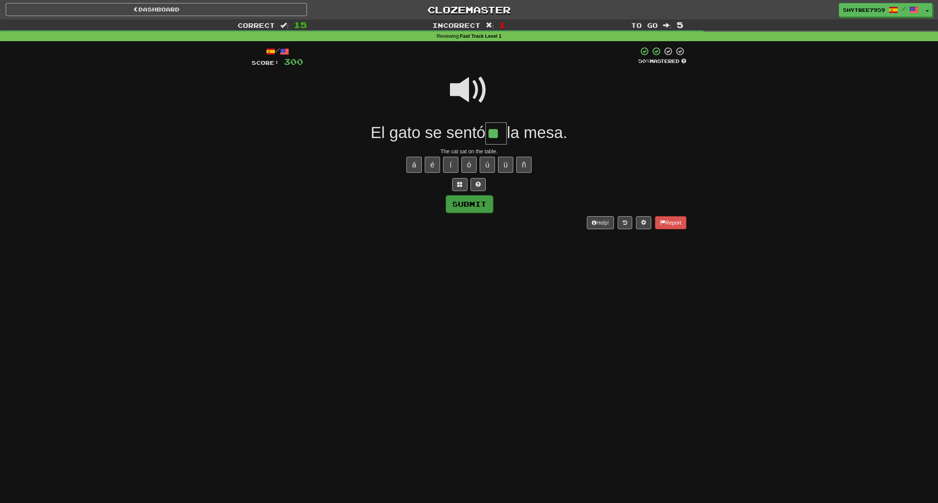
type input "**"
click at [468, 203] on button "Submit" at bounding box center [469, 204] width 47 height 18
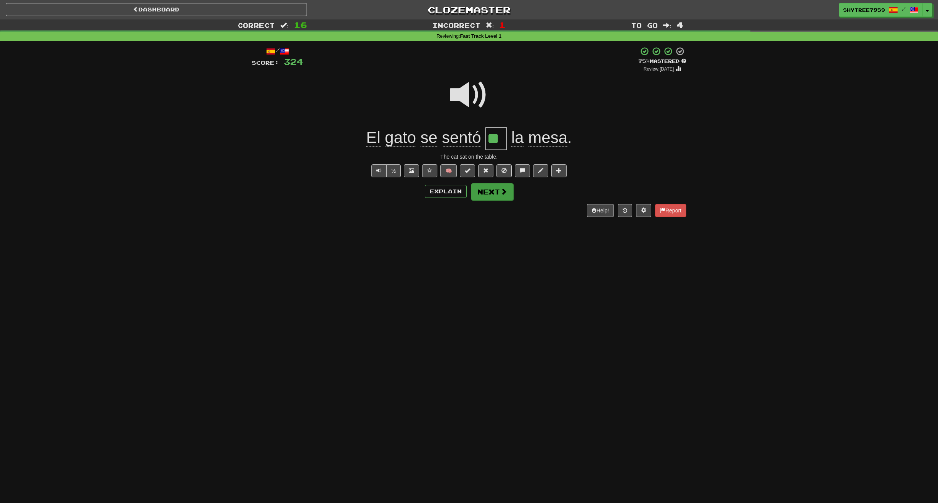
click at [491, 191] on button "Next" at bounding box center [492, 192] width 43 height 18
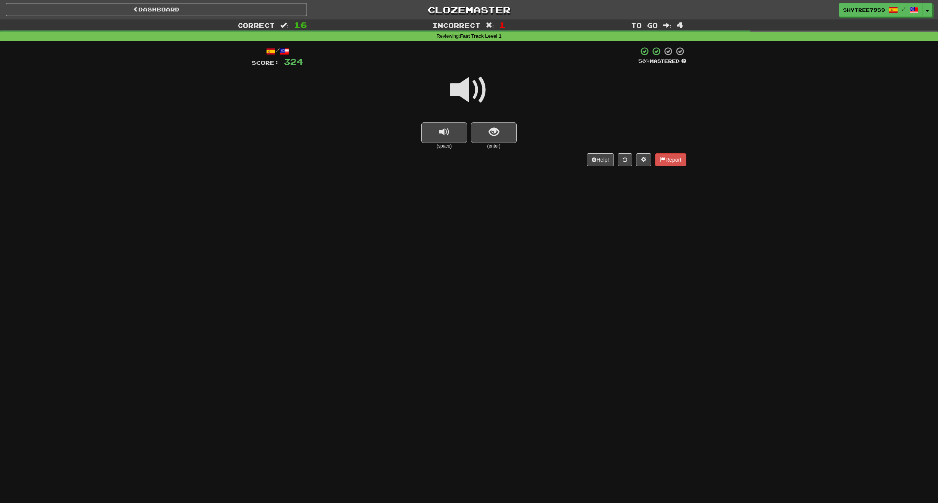
click at [458, 87] on span at bounding box center [469, 90] width 38 height 38
click at [497, 131] on span "show sentence" at bounding box center [494, 132] width 10 height 10
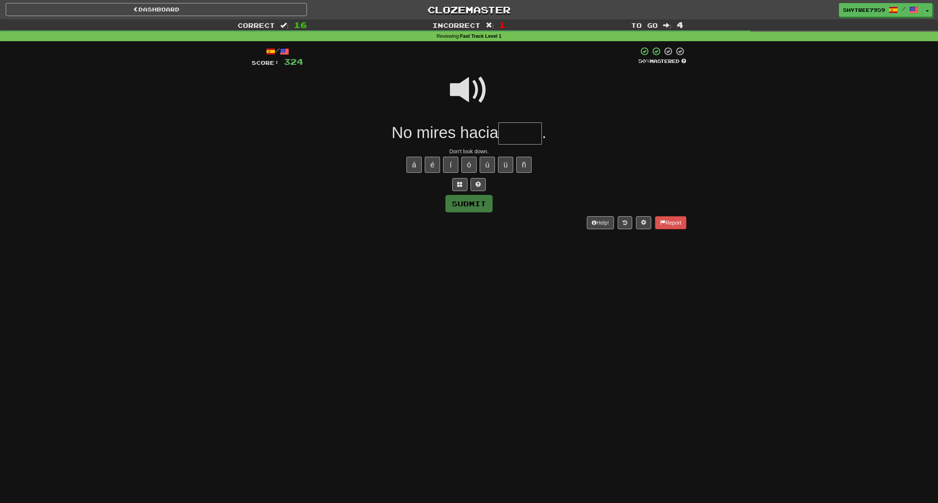
type input "*"
type input "*****"
click at [470, 208] on button "Submit" at bounding box center [469, 204] width 47 height 18
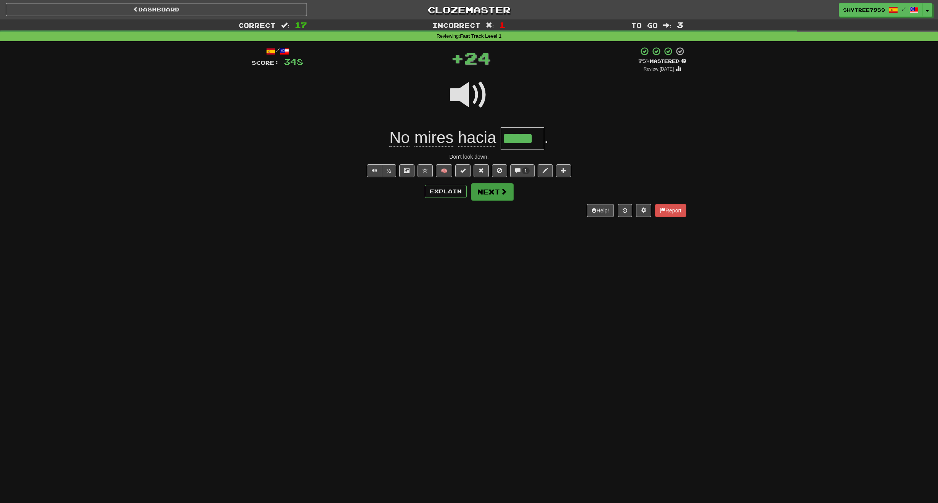
click at [494, 187] on button "Next" at bounding box center [492, 192] width 43 height 18
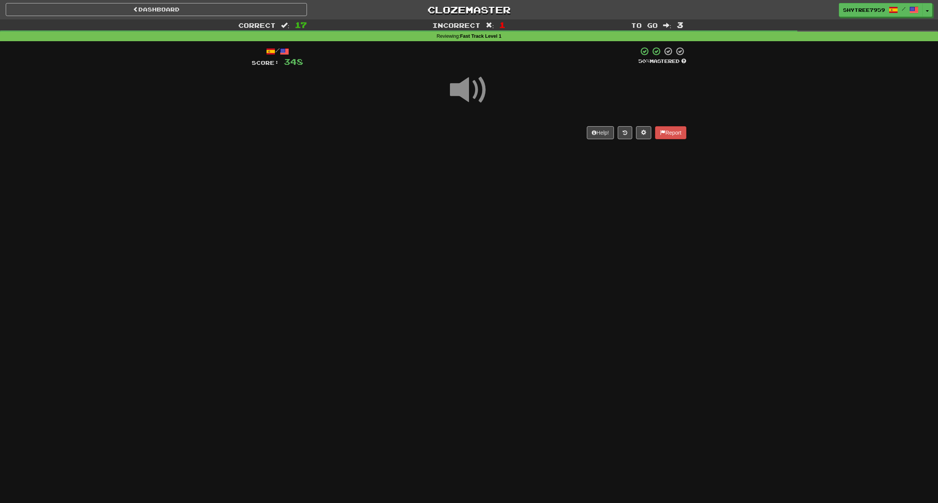
click at [471, 85] on span at bounding box center [469, 90] width 38 height 38
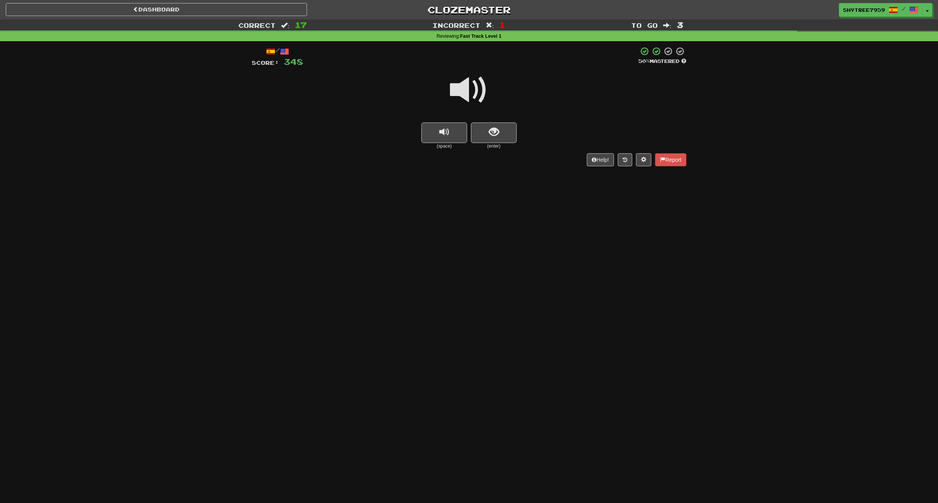
click at [462, 85] on span at bounding box center [469, 90] width 38 height 38
click at [499, 136] on span "show sentence" at bounding box center [494, 132] width 10 height 10
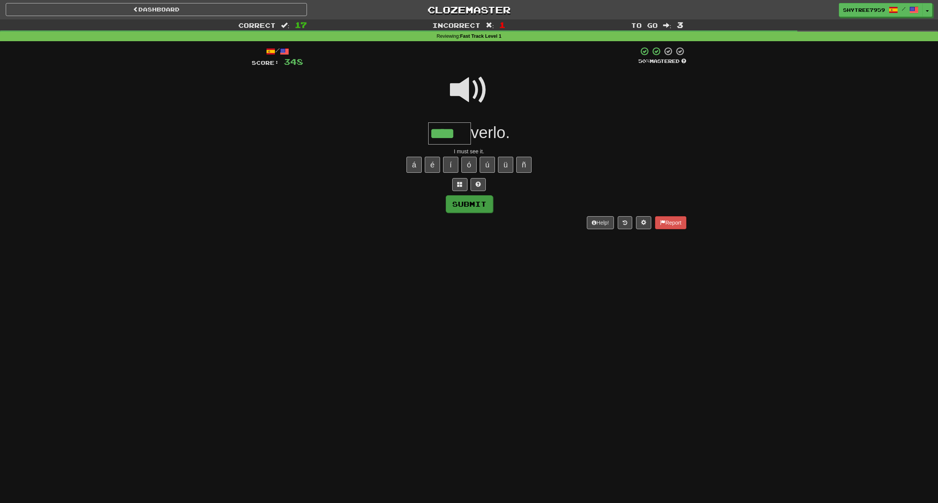
click at [467, 204] on button "Submit" at bounding box center [469, 204] width 47 height 18
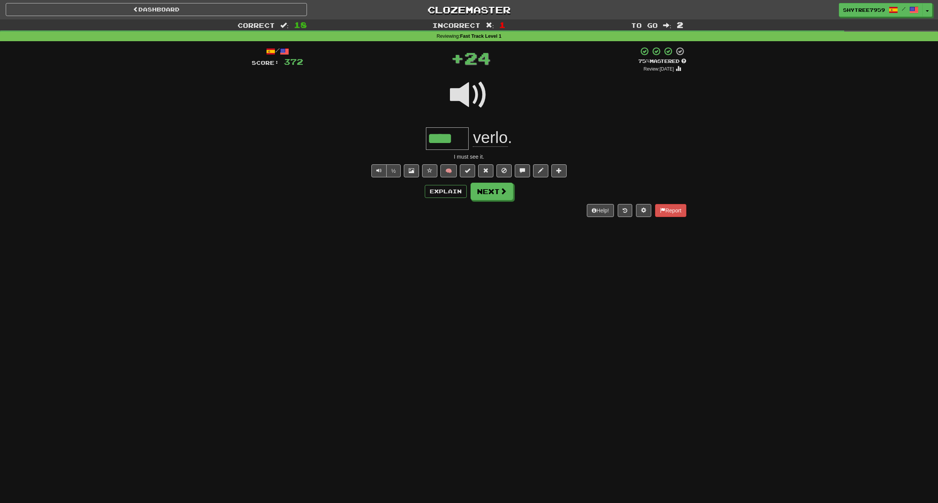
type input "****"
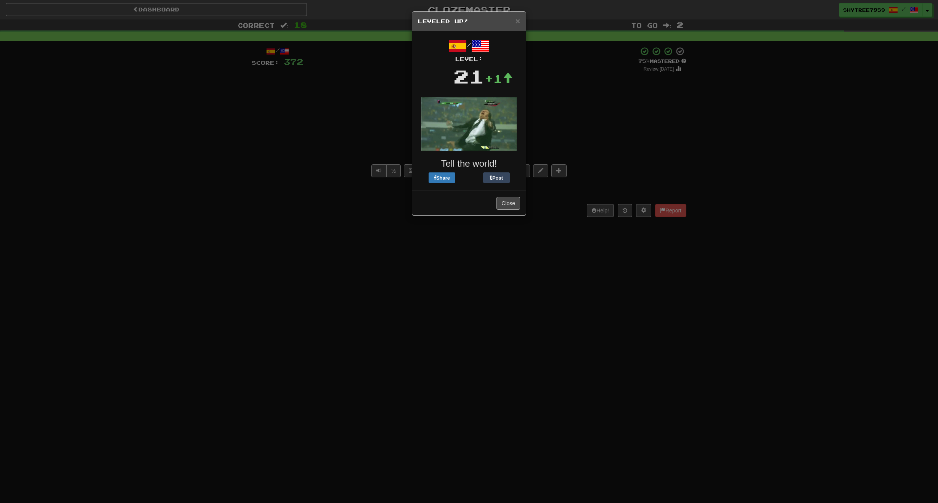
click at [512, 200] on button "Close" at bounding box center [509, 203] width 24 height 13
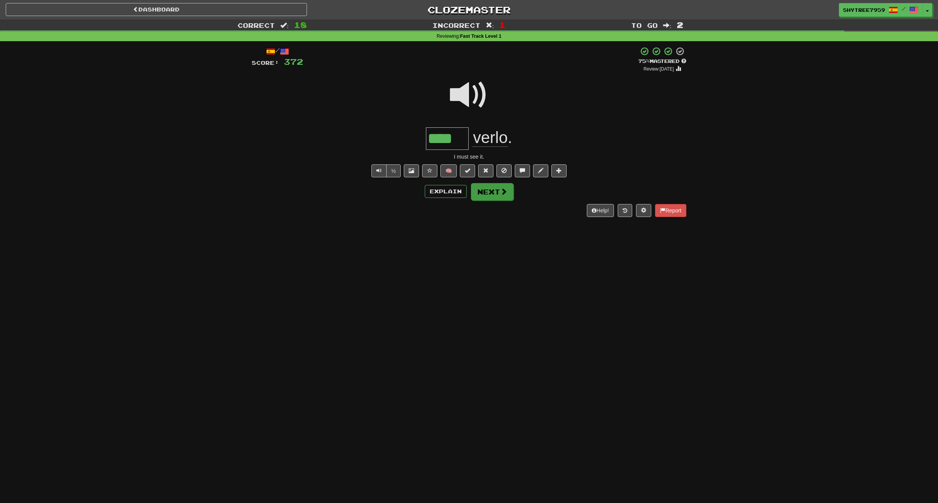
click at [497, 193] on button "Next" at bounding box center [492, 192] width 43 height 18
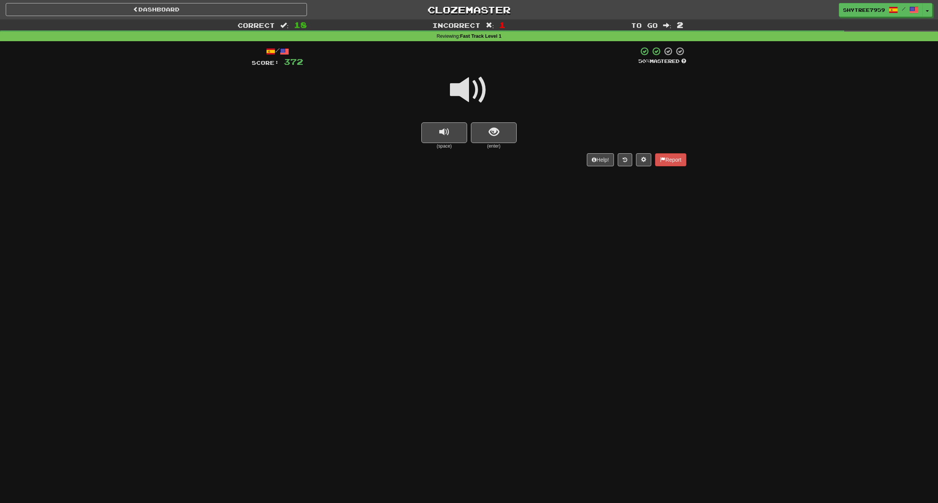
click at [469, 97] on span at bounding box center [469, 90] width 38 height 38
click at [493, 130] on span "show sentence" at bounding box center [494, 132] width 10 height 10
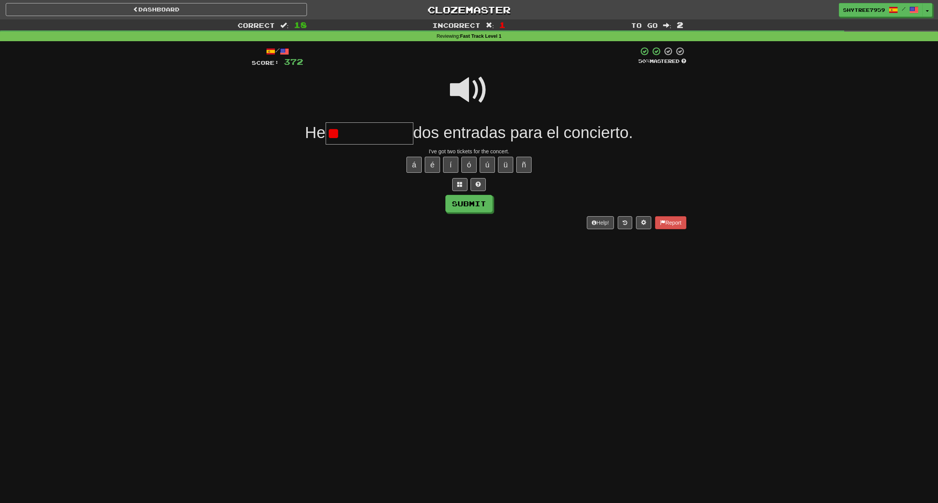
type input "*"
click at [462, 182] on span at bounding box center [459, 184] width 5 height 5
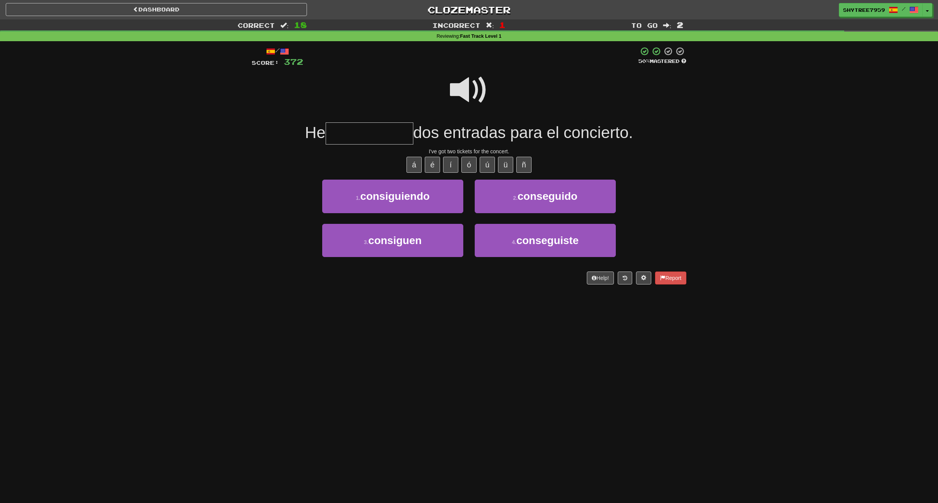
click at [474, 87] on span at bounding box center [469, 90] width 38 height 38
click at [543, 203] on button "2 . conseguido" at bounding box center [545, 196] width 141 height 33
type input "**********"
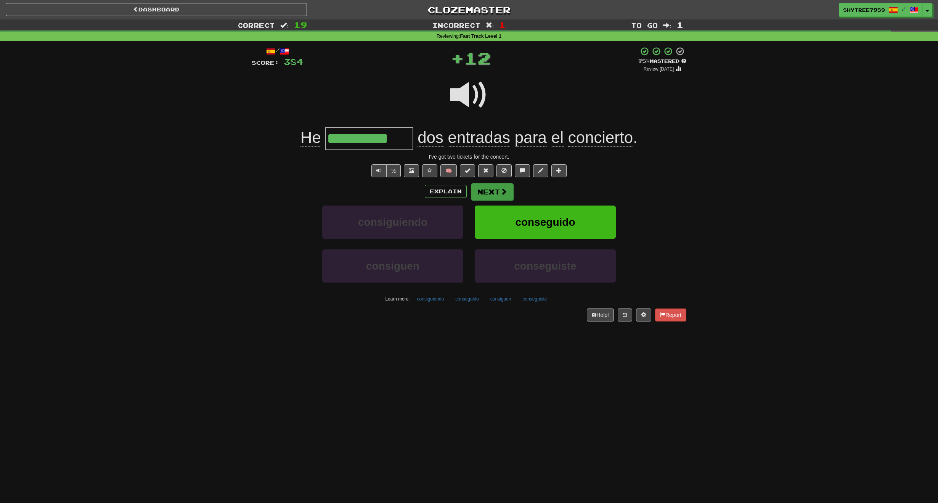
click at [496, 185] on button "Next" at bounding box center [492, 192] width 43 height 18
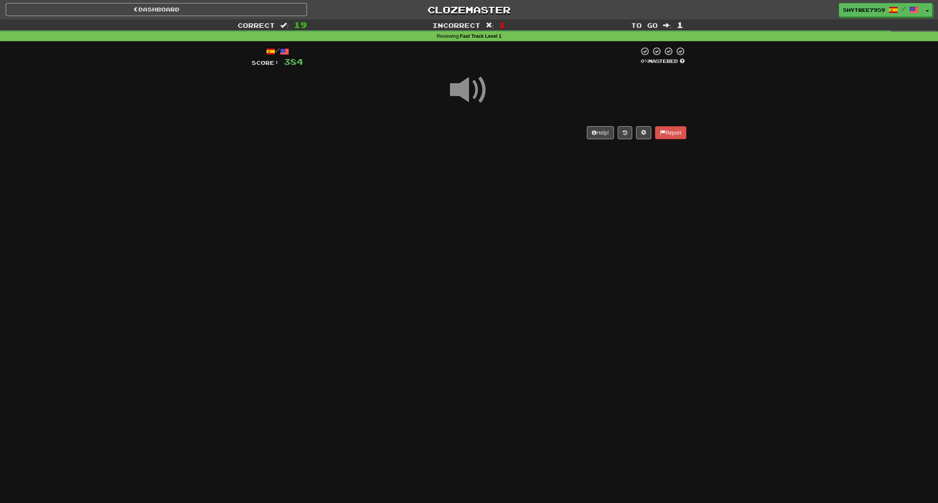
click at [469, 93] on span at bounding box center [469, 90] width 38 height 38
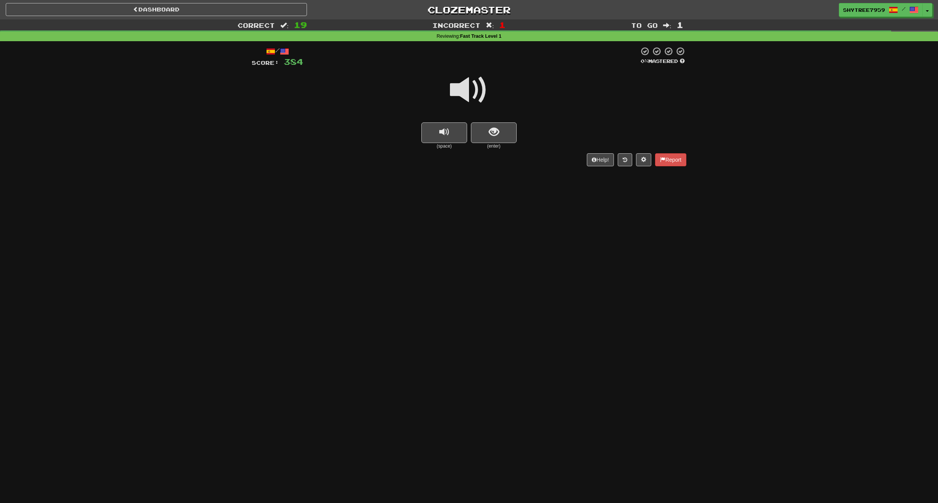
click at [467, 89] on span at bounding box center [469, 90] width 38 height 38
click at [468, 86] on span at bounding box center [469, 90] width 38 height 38
click at [498, 132] on span "show sentence" at bounding box center [494, 132] width 10 height 10
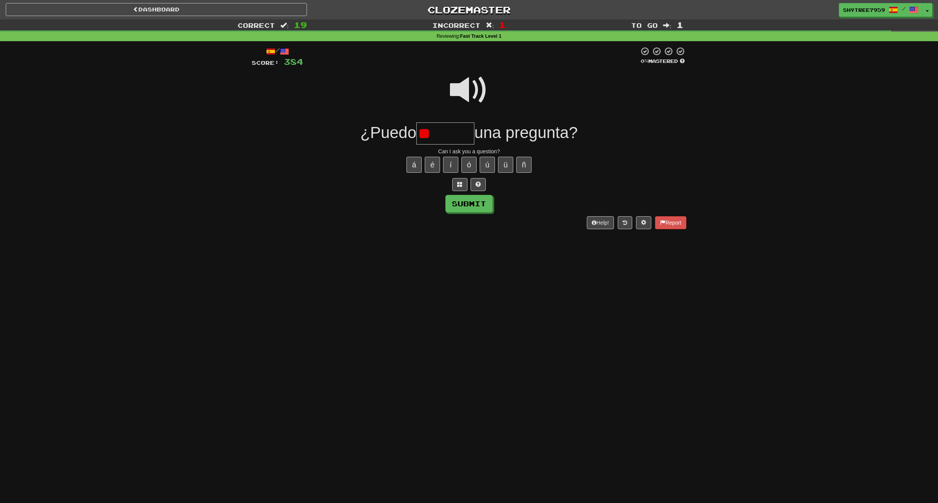
type input "*"
click at [468, 211] on button "Submit" at bounding box center [469, 204] width 47 height 18
click at [465, 134] on input "*****" at bounding box center [446, 133] width 58 height 23
click at [469, 200] on button "Submit" at bounding box center [469, 204] width 47 height 18
type input "*******"
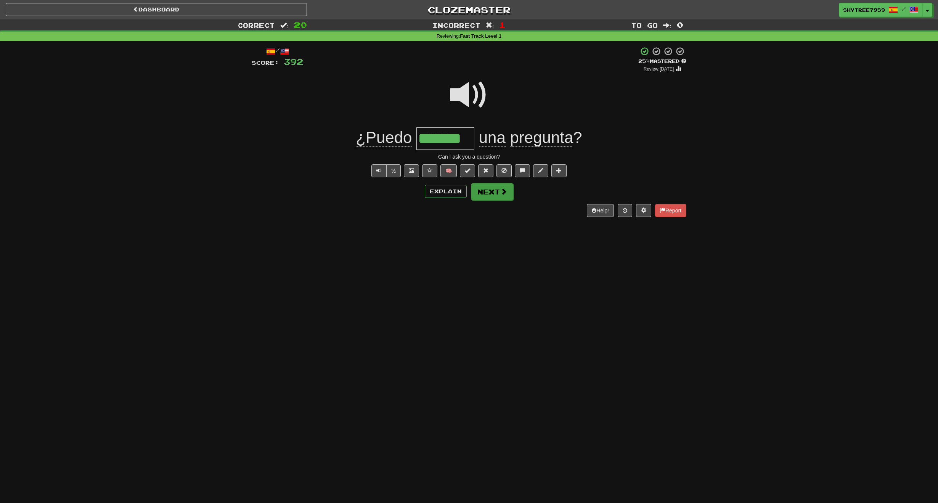
click at [490, 190] on button "Next" at bounding box center [492, 192] width 43 height 18
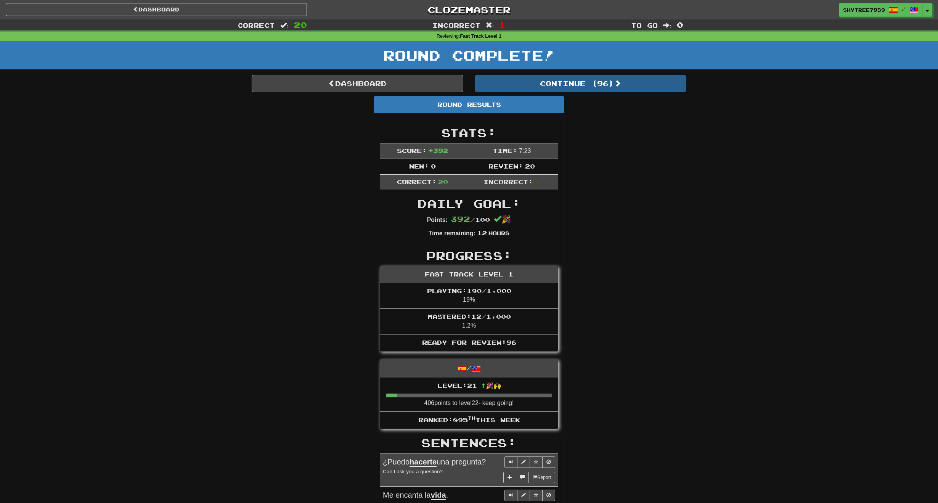
click at [613, 87] on button "Continue ( 96 )" at bounding box center [581, 84] width 212 height 18
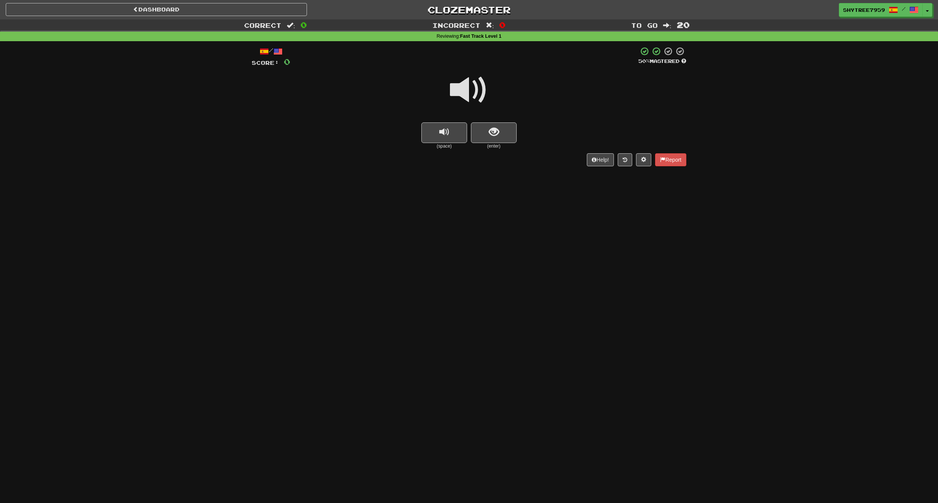
click at [464, 87] on span at bounding box center [469, 90] width 38 height 38
click at [466, 92] on span at bounding box center [469, 90] width 38 height 38
click at [489, 129] on span "show sentence" at bounding box center [494, 132] width 10 height 10
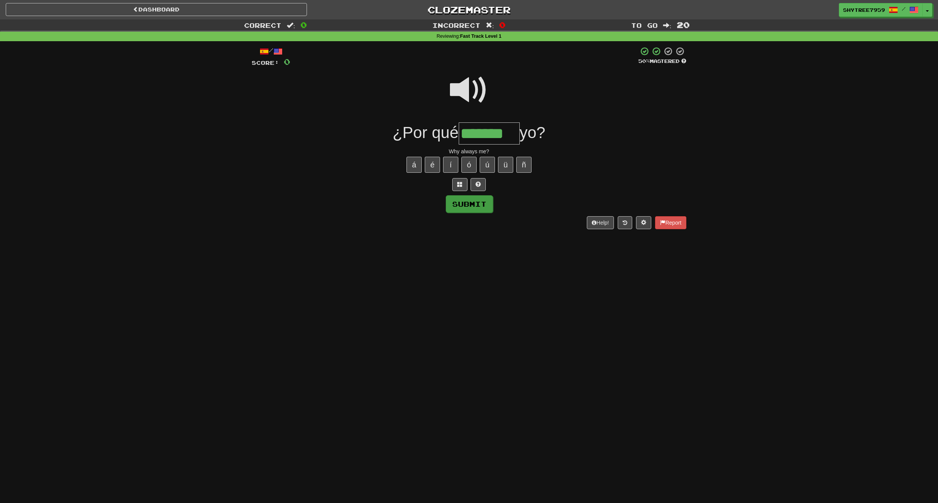
type input "*******"
click at [483, 203] on button "Submit" at bounding box center [469, 204] width 47 height 18
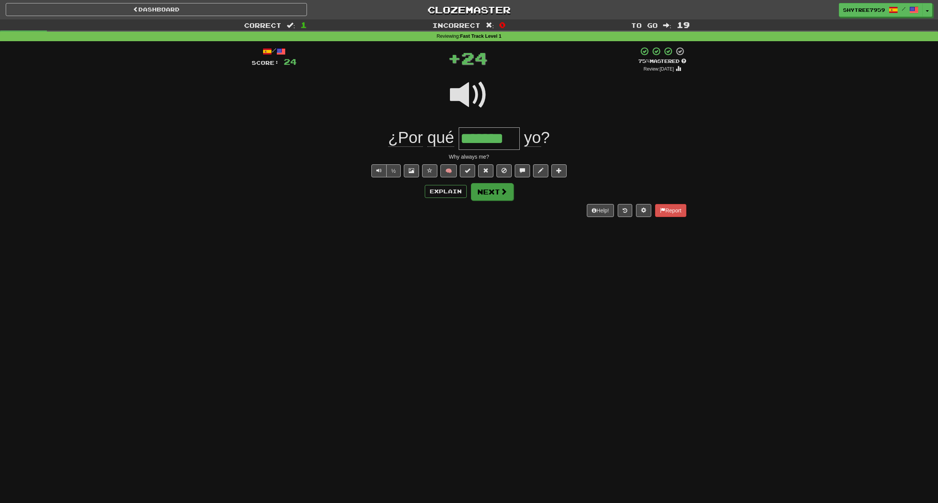
click at [493, 186] on button "Next" at bounding box center [492, 192] width 43 height 18
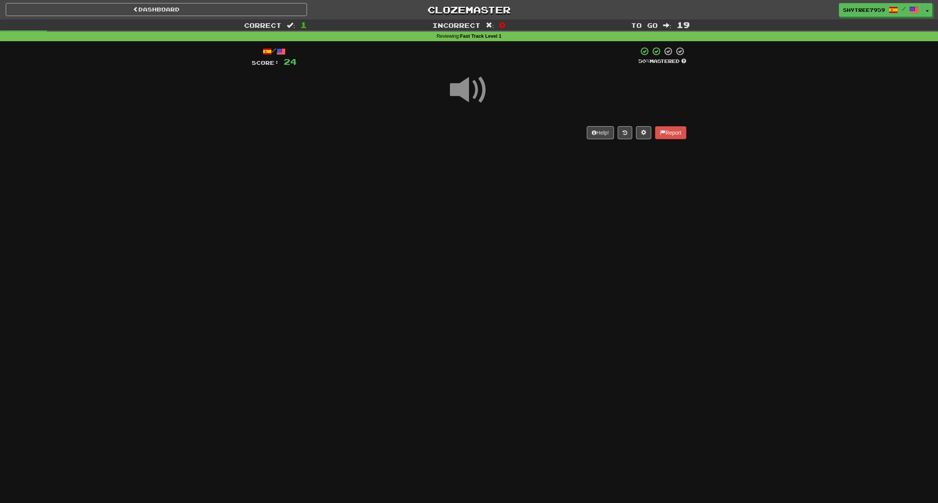
click at [461, 94] on span at bounding box center [469, 90] width 38 height 38
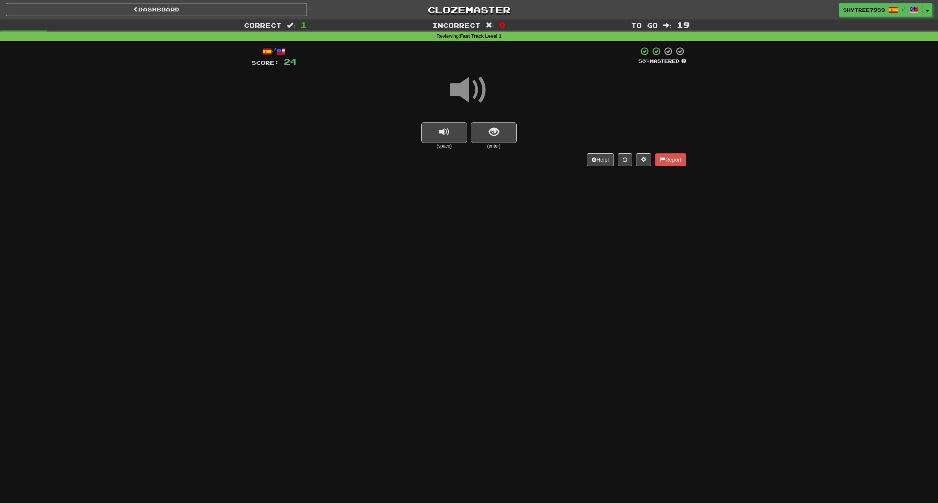
click at [461, 94] on span at bounding box center [469, 90] width 38 height 38
click at [499, 132] on button "show sentence" at bounding box center [494, 132] width 46 height 21
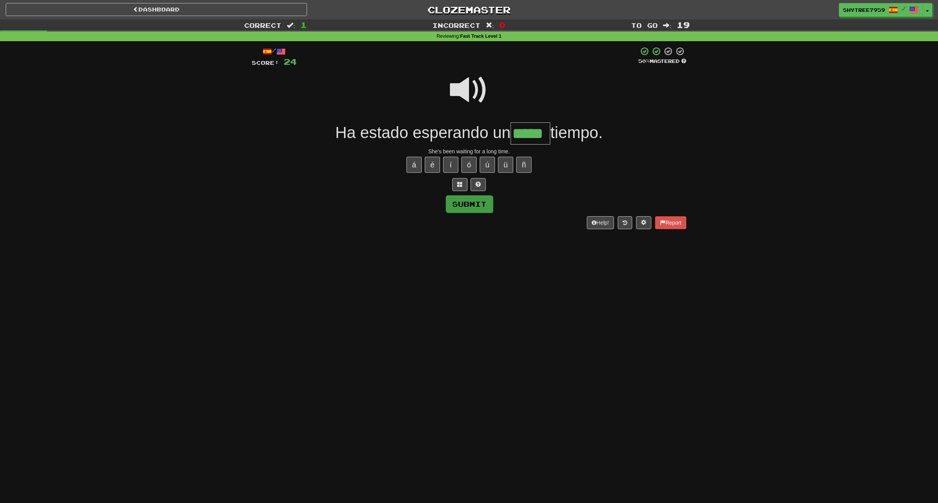
type input "*****"
click at [487, 200] on button "Submit" at bounding box center [469, 204] width 47 height 18
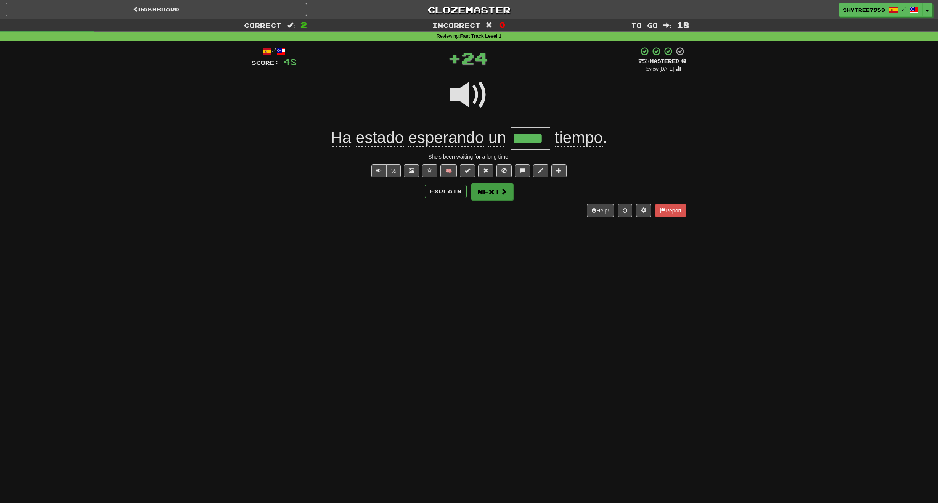
click at [485, 191] on button "Next" at bounding box center [492, 192] width 43 height 18
